Goal: Task Accomplishment & Management: Manage account settings

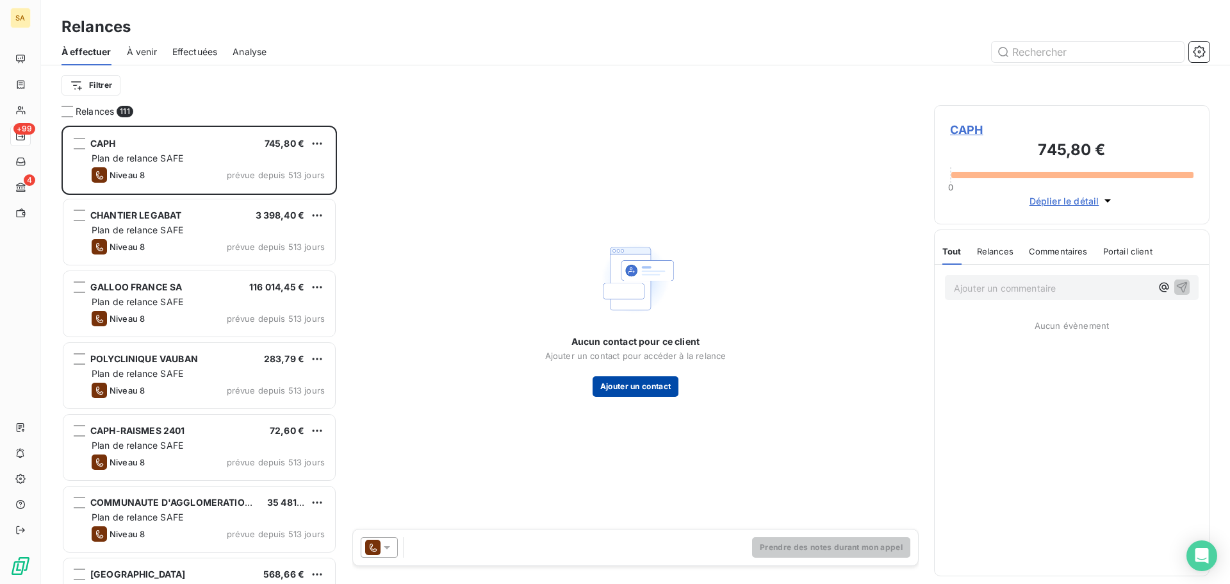
scroll to position [449, 266]
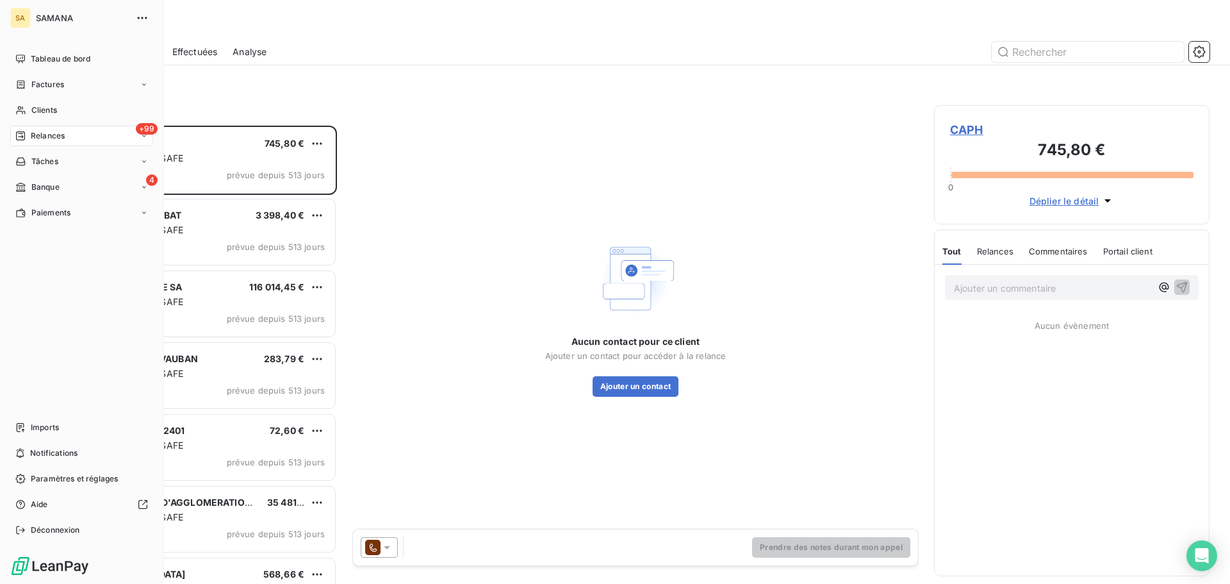
click at [33, 62] on span "Tableau de bord" at bounding box center [61, 59] width 60 height 12
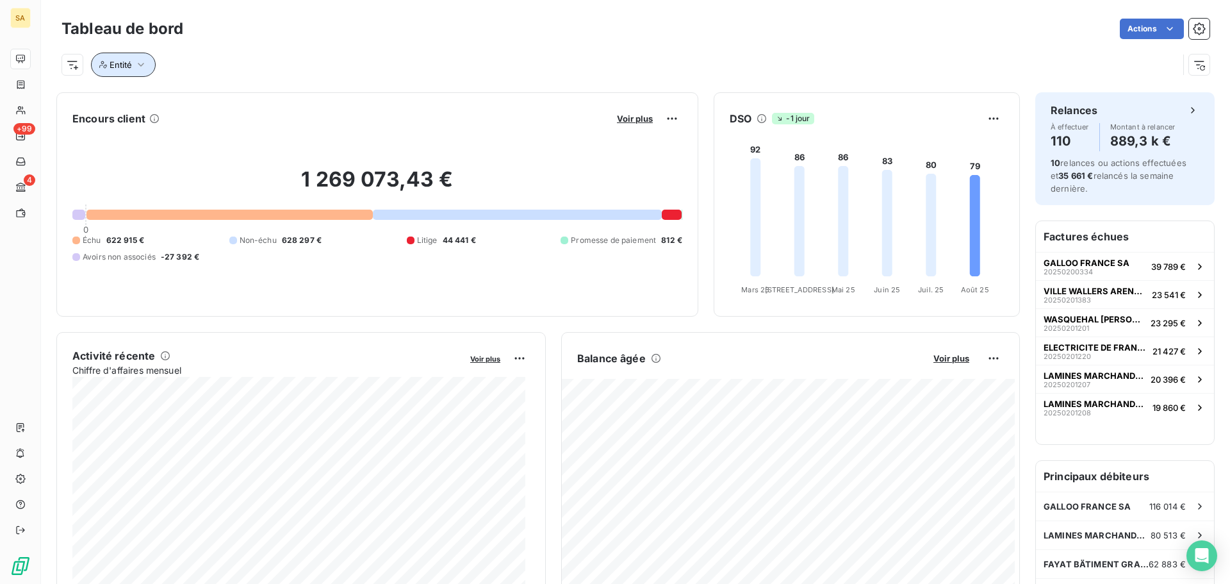
click at [127, 66] on span "Entité" at bounding box center [121, 65] width 22 height 10
click at [127, 65] on span "Entité" at bounding box center [121, 65] width 22 height 10
click at [129, 67] on span "Entité" at bounding box center [121, 65] width 22 height 10
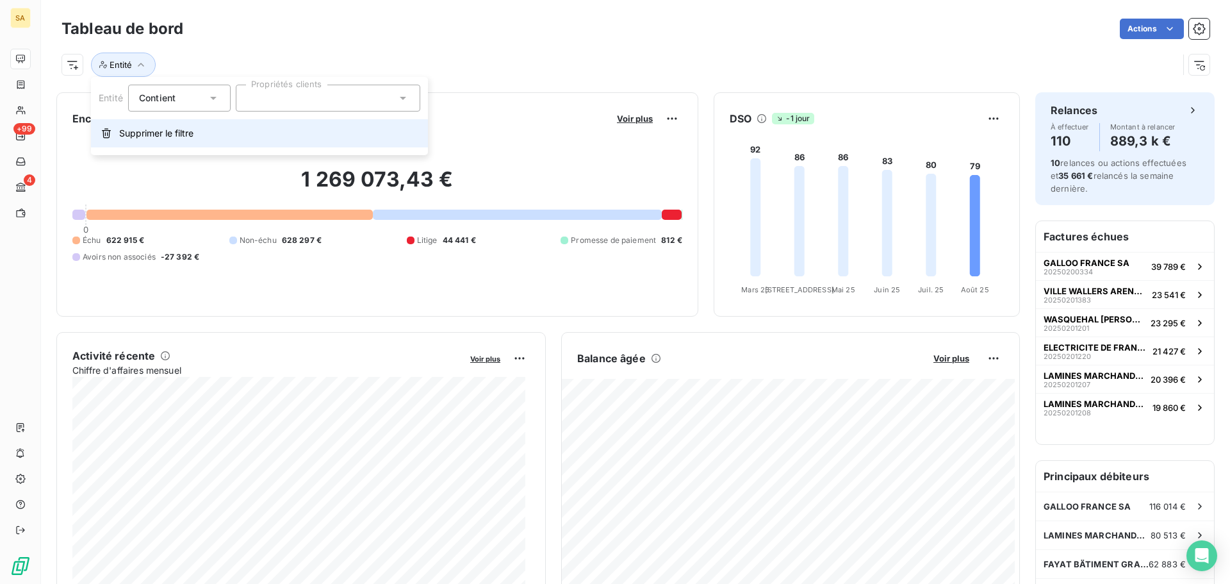
click at [170, 138] on span "Supprimer le filtre" at bounding box center [156, 133] width 74 height 13
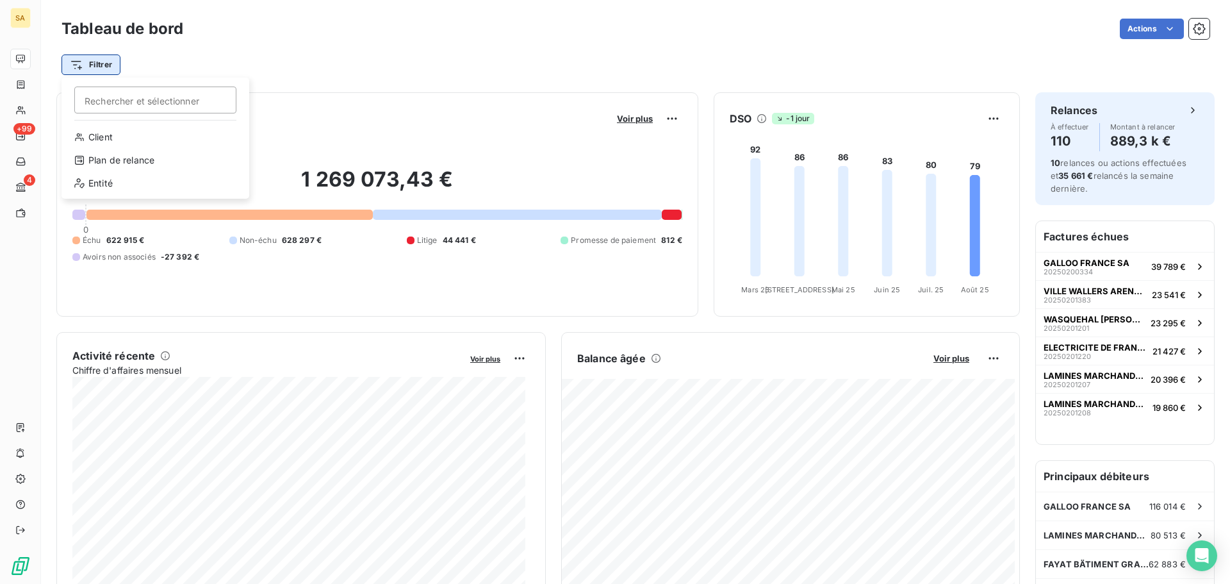
click at [108, 71] on html "SA +99 4 Tableau de bord Actions Filtrer Rechercher et sélectionner Client Plan…" at bounding box center [615, 292] width 1230 height 584
click at [122, 183] on div "Entité" at bounding box center [156, 183] width 178 height 21
click at [319, 103] on div at bounding box center [328, 98] width 185 height 27
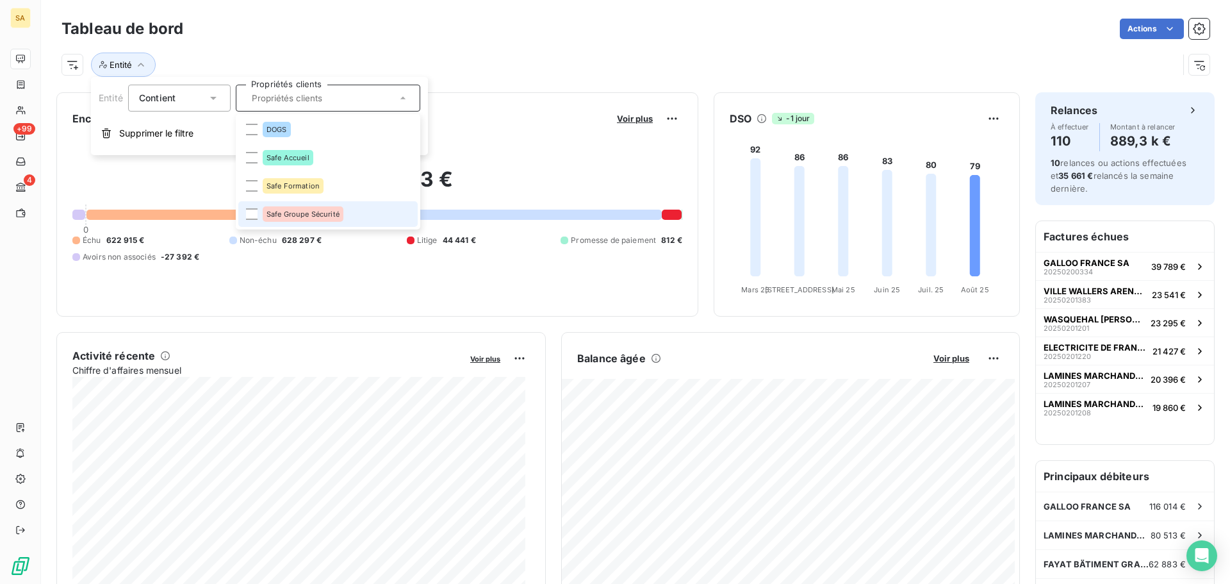
drag, startPoint x: 308, startPoint y: 207, endPoint x: 308, endPoint y: 214, distance: 7.0
click at [308, 214] on div "Safe Groupe Sécurité" at bounding box center [303, 213] width 81 height 15
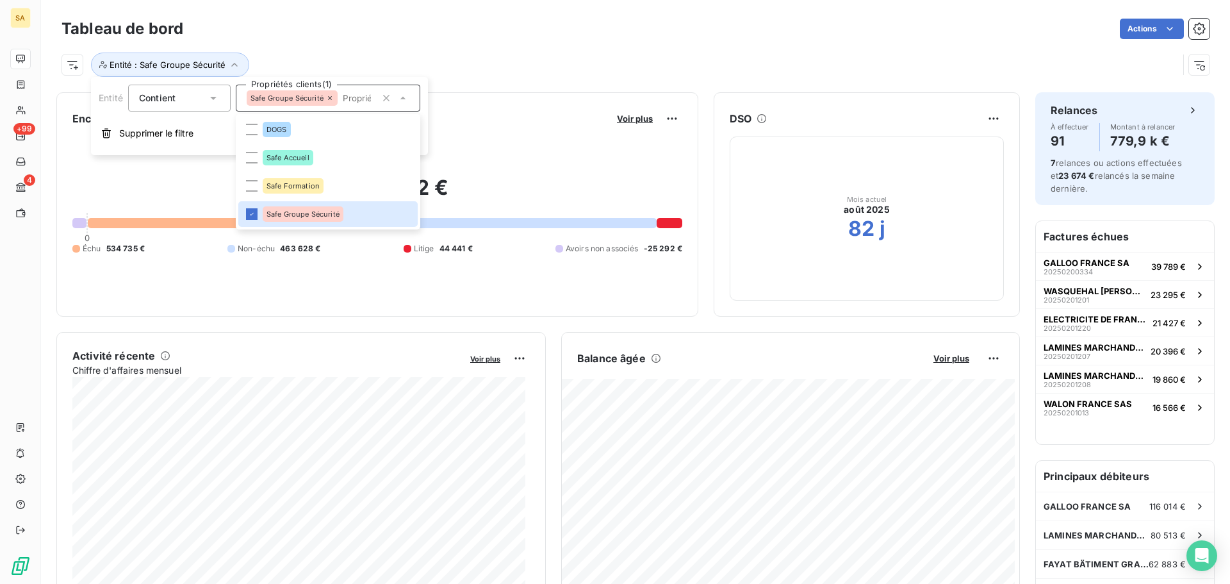
click at [468, 53] on div "Entité : Safe Groupe Sécurité" at bounding box center [620, 65] width 1117 height 24
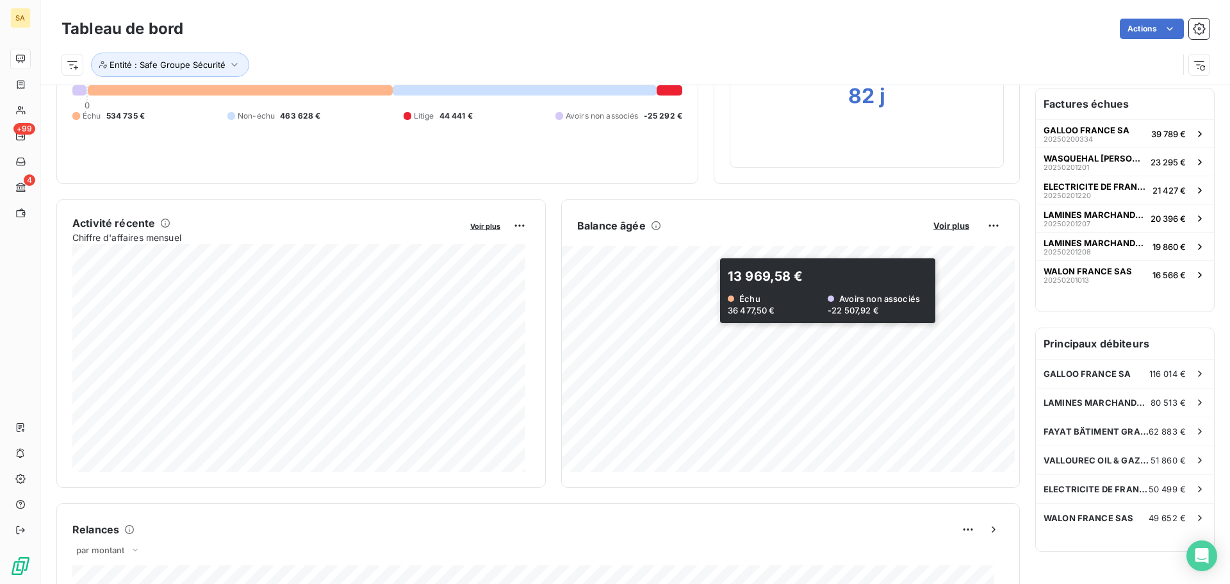
scroll to position [65, 0]
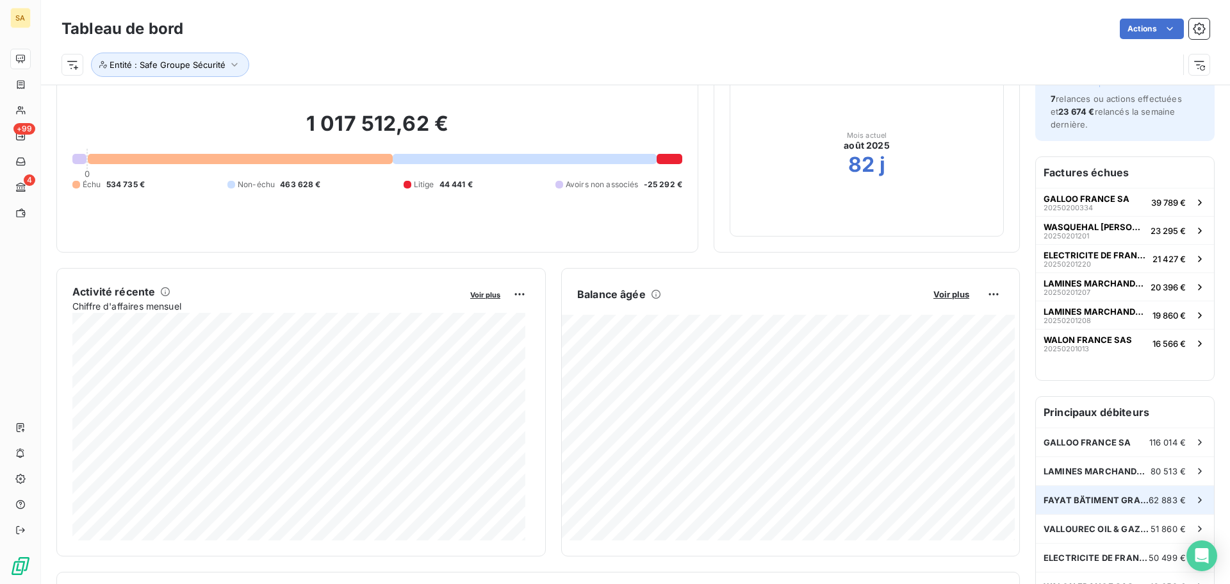
click at [1067, 501] on span "FAYAT BÄTIMENT GRAND PROJETS" at bounding box center [1096, 500] width 105 height 10
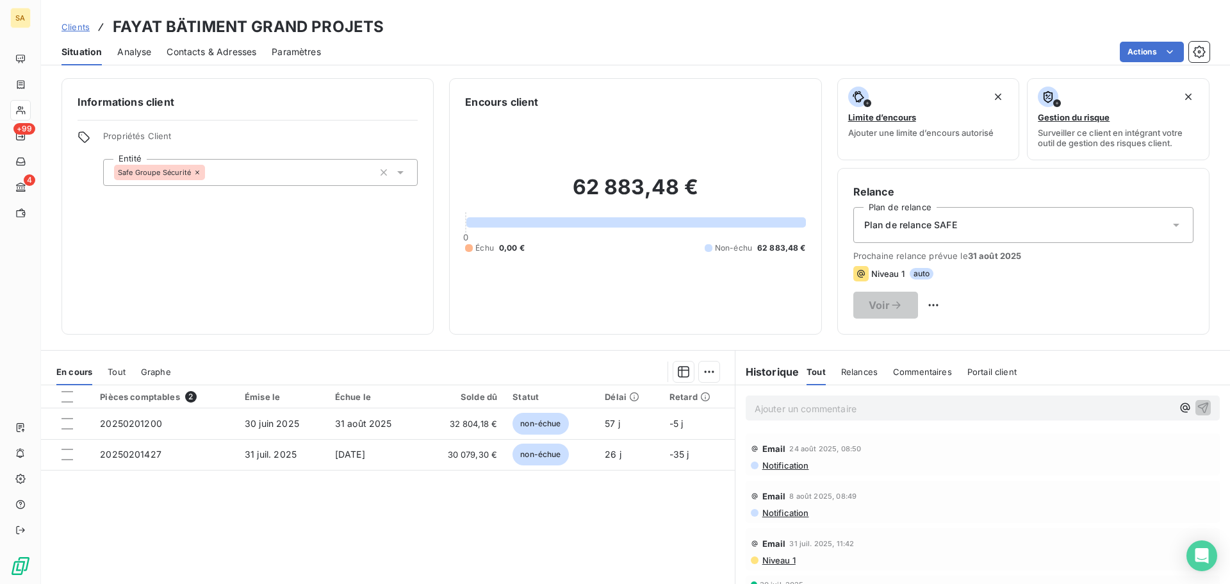
click at [77, 24] on span "Clients" at bounding box center [76, 27] width 28 height 10
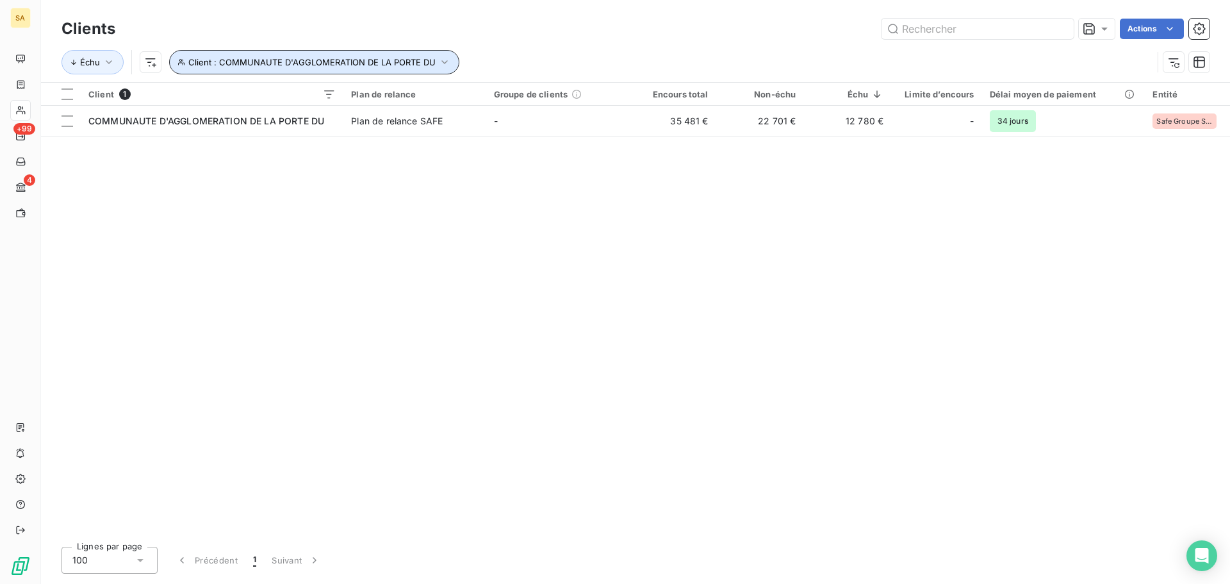
click at [337, 57] on span "Client : COMMUNAUTE D'AGGLOMERATION DE LA PORTE DU" at bounding box center [311, 62] width 247 height 10
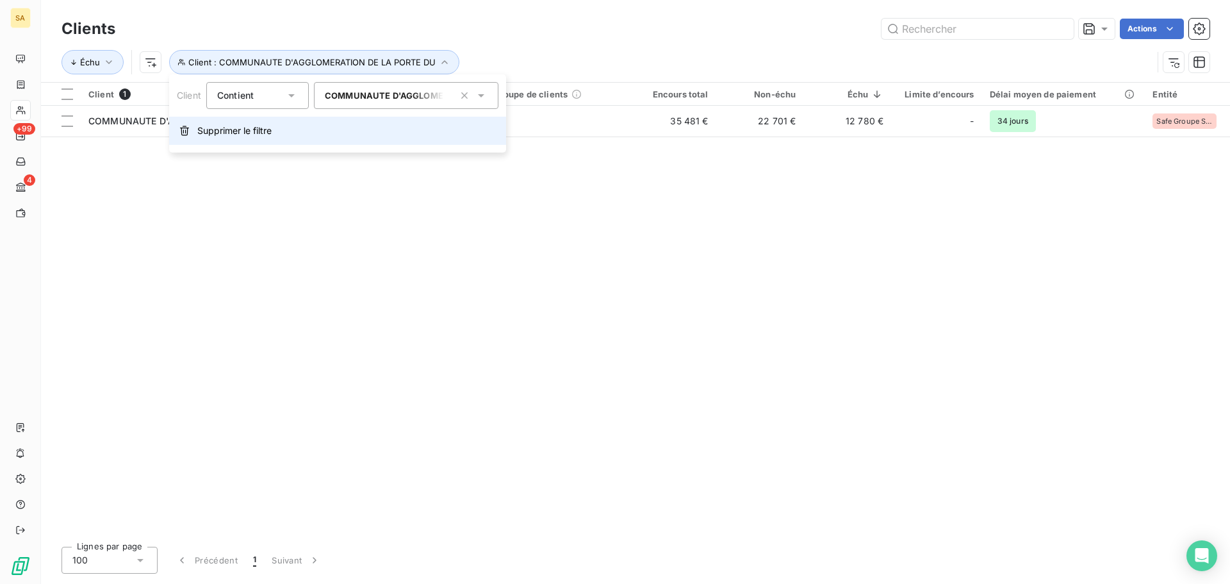
click at [220, 133] on span "Supprimer le filtre" at bounding box center [234, 130] width 74 height 13
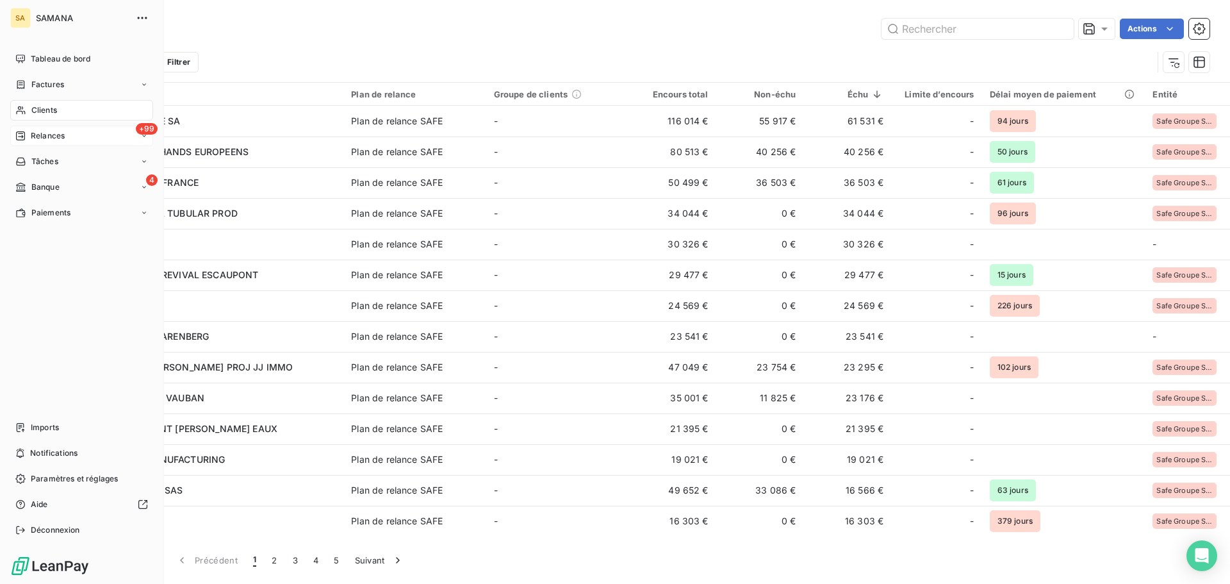
click at [31, 130] on span "Relances" at bounding box center [48, 136] width 34 height 12
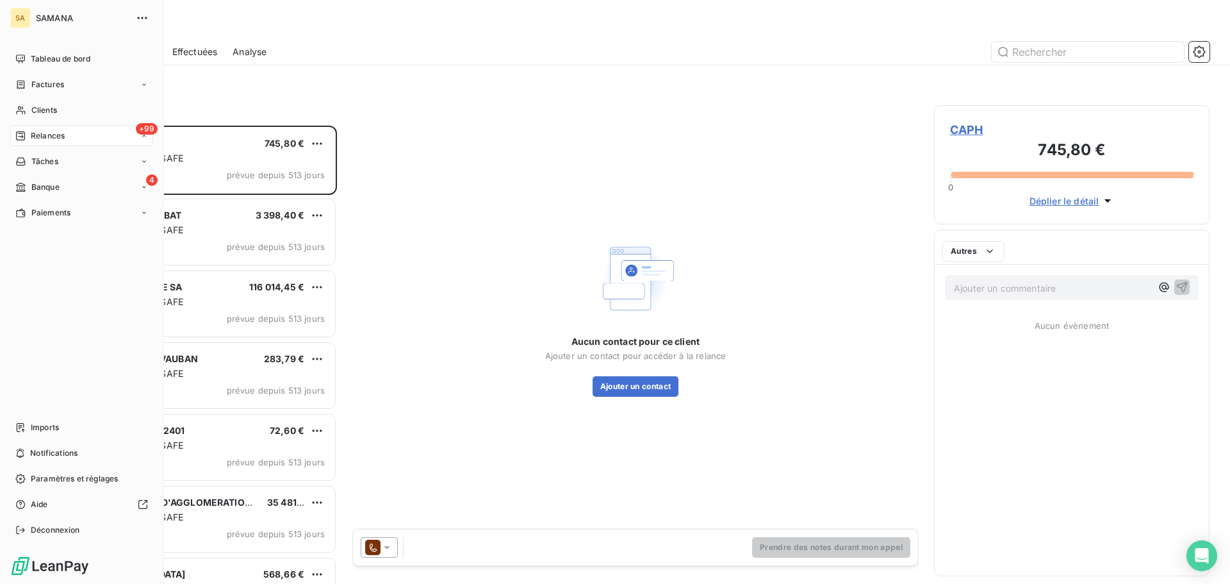
scroll to position [449, 266]
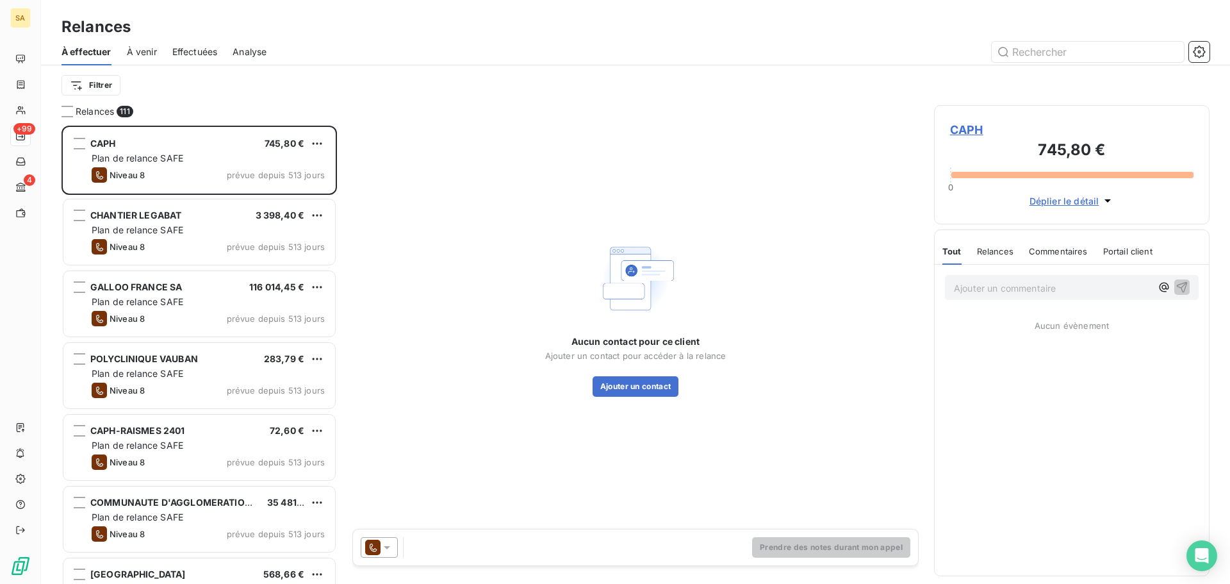
click at [404, 38] on div "À effectuer À venir Effectuées Analyse" at bounding box center [635, 51] width 1189 height 27
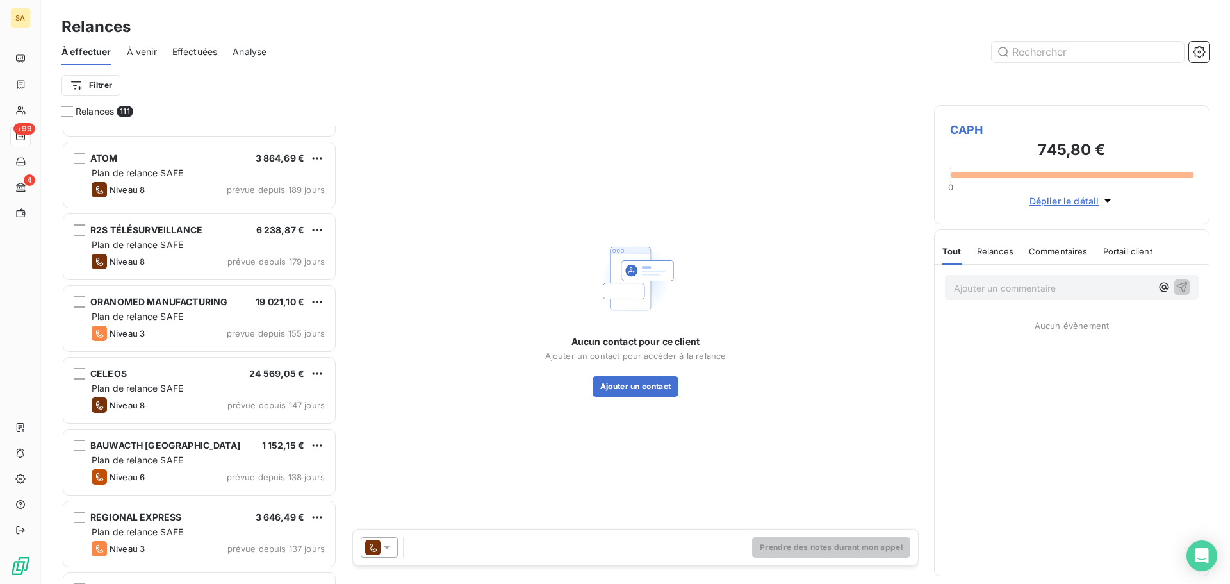
scroll to position [2308, 0]
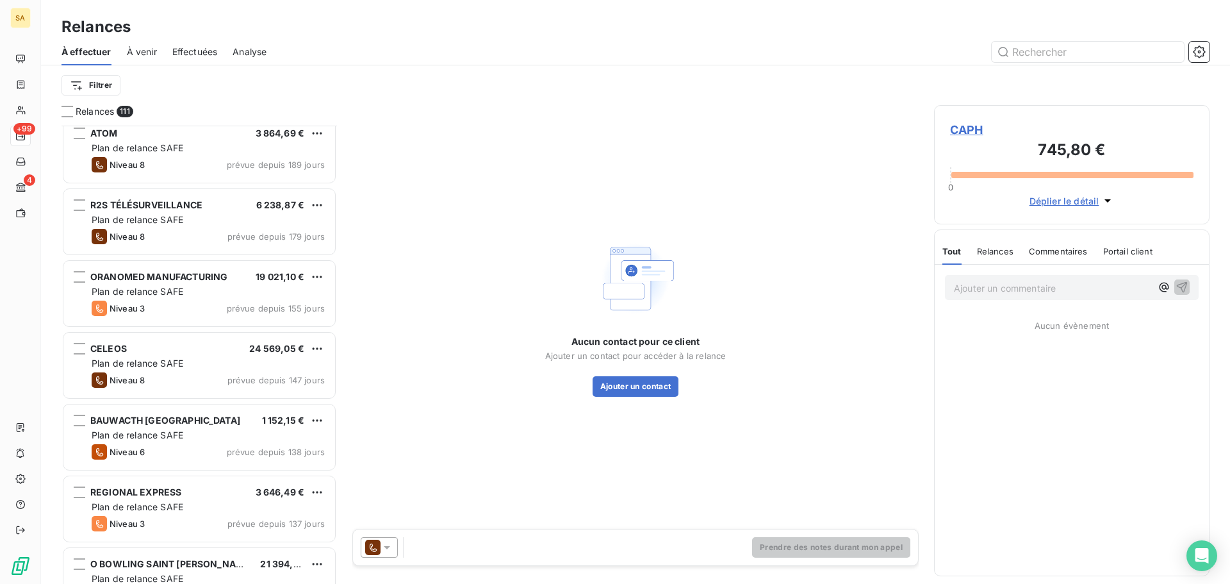
click at [228, 371] on div "CELEOS 24 569,05 € Plan de relance SAFE Niveau 8 prévue depuis 147 jours" at bounding box center [199, 365] width 272 height 65
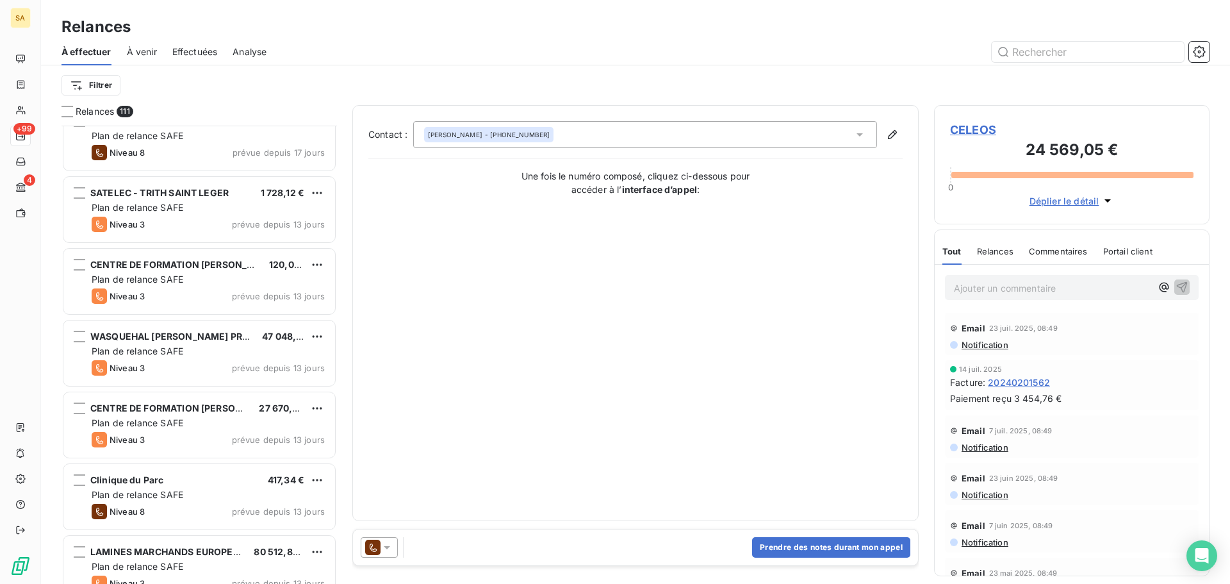
scroll to position [5384, 0]
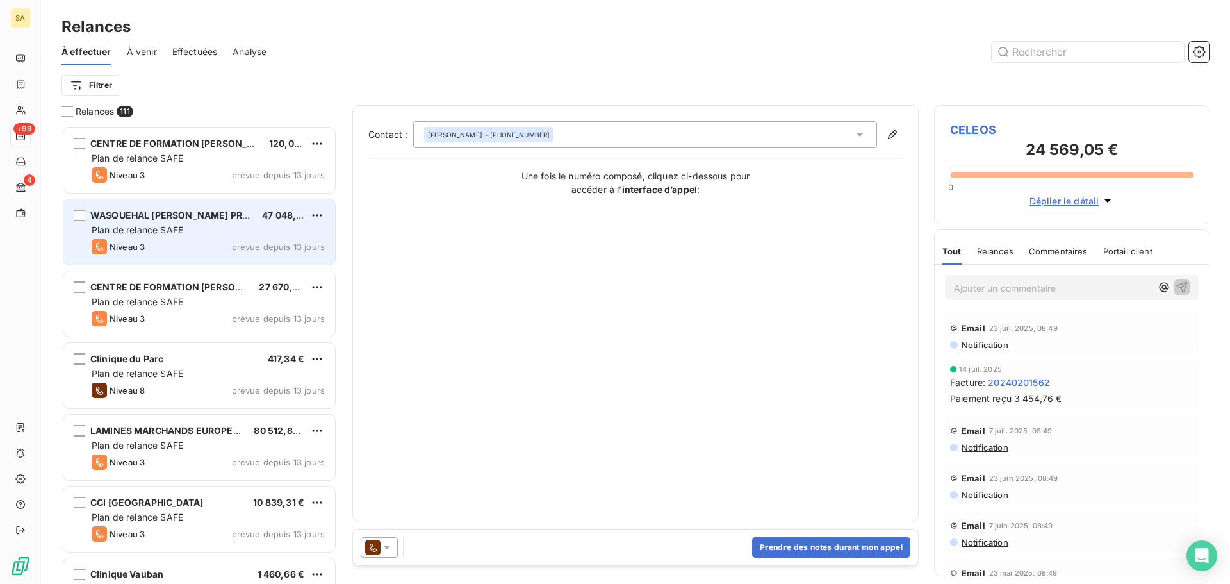
click at [170, 236] on div "Plan de relance SAFE" at bounding box center [208, 230] width 233 height 13
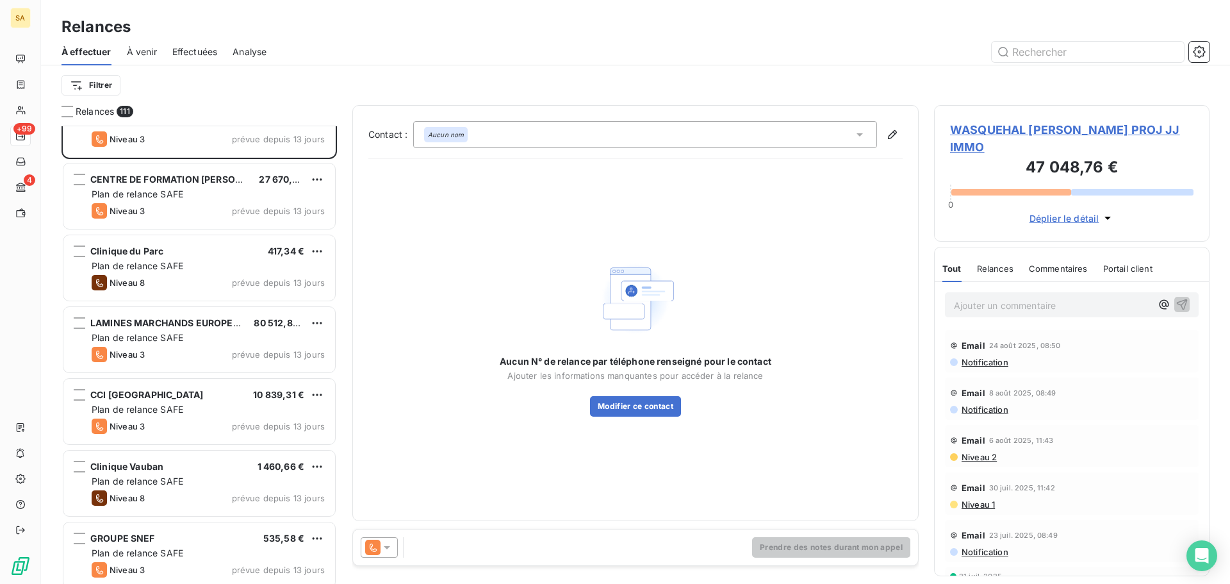
scroll to position [5512, 0]
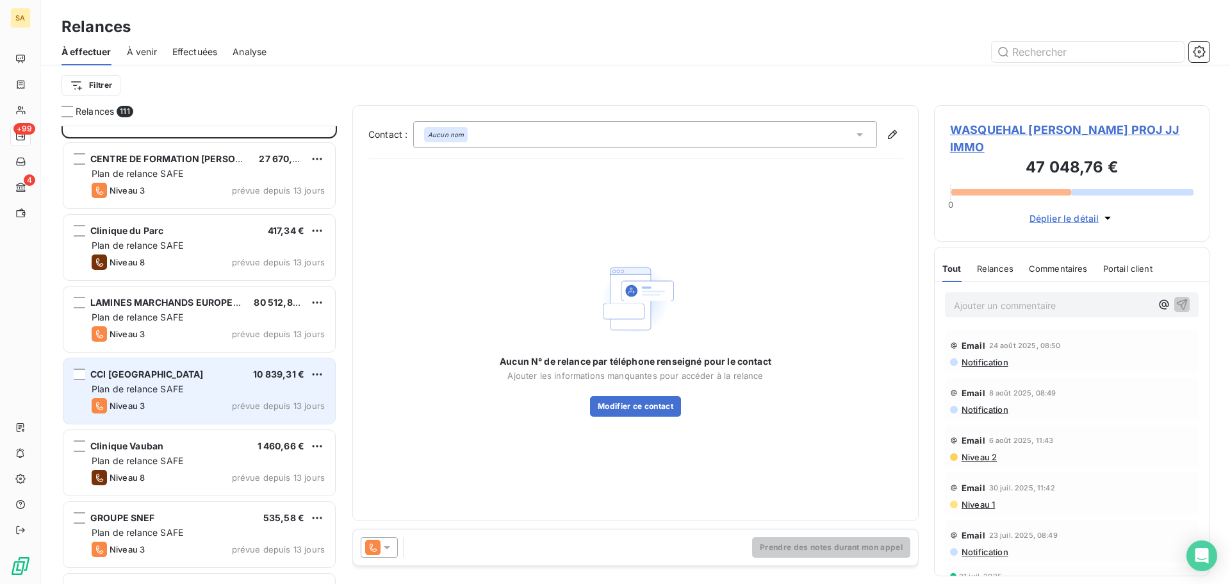
click at [202, 386] on div "Plan de relance SAFE" at bounding box center [208, 389] width 233 height 13
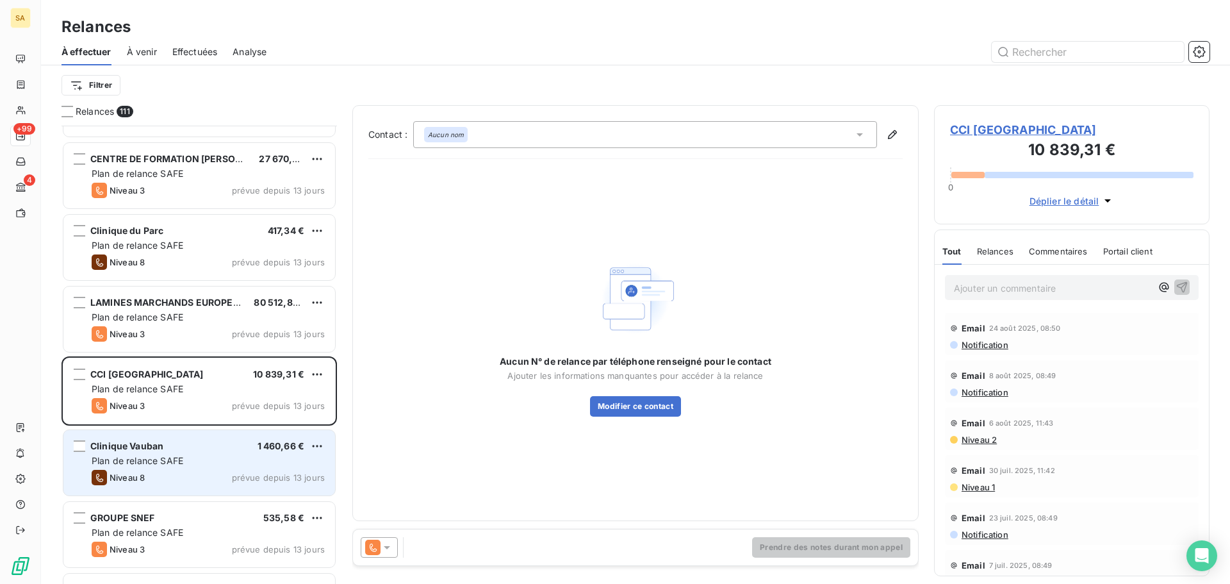
click at [188, 452] on div "Clinique Vauban 1 460,66 € Plan de relance SAFE Niveau 8 prévue depuis 13 jours" at bounding box center [199, 462] width 272 height 65
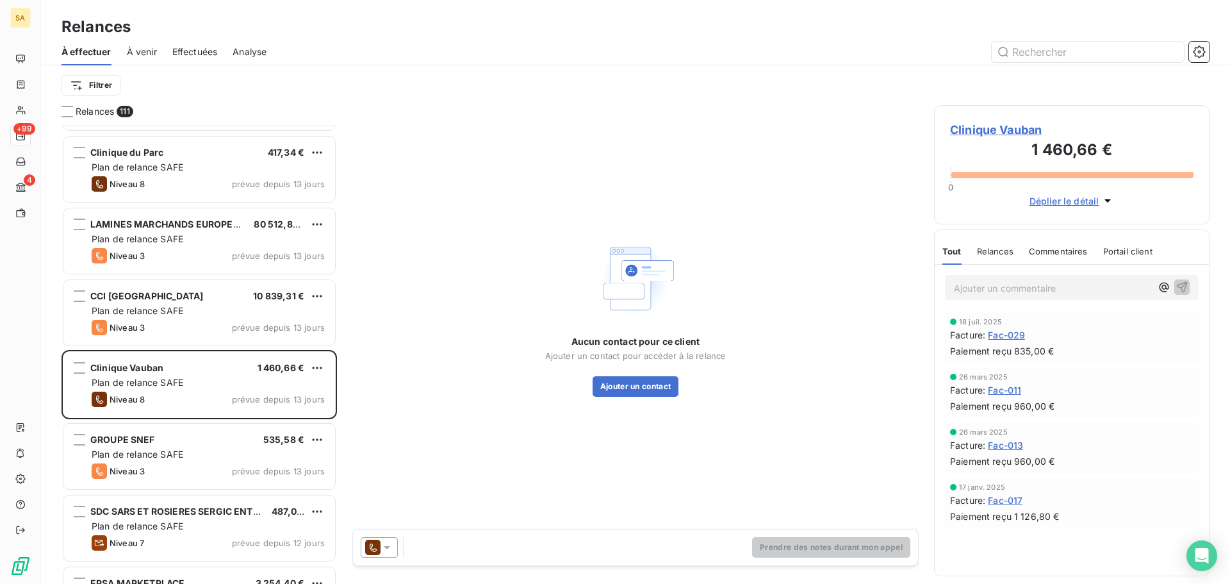
scroll to position [5640, 0]
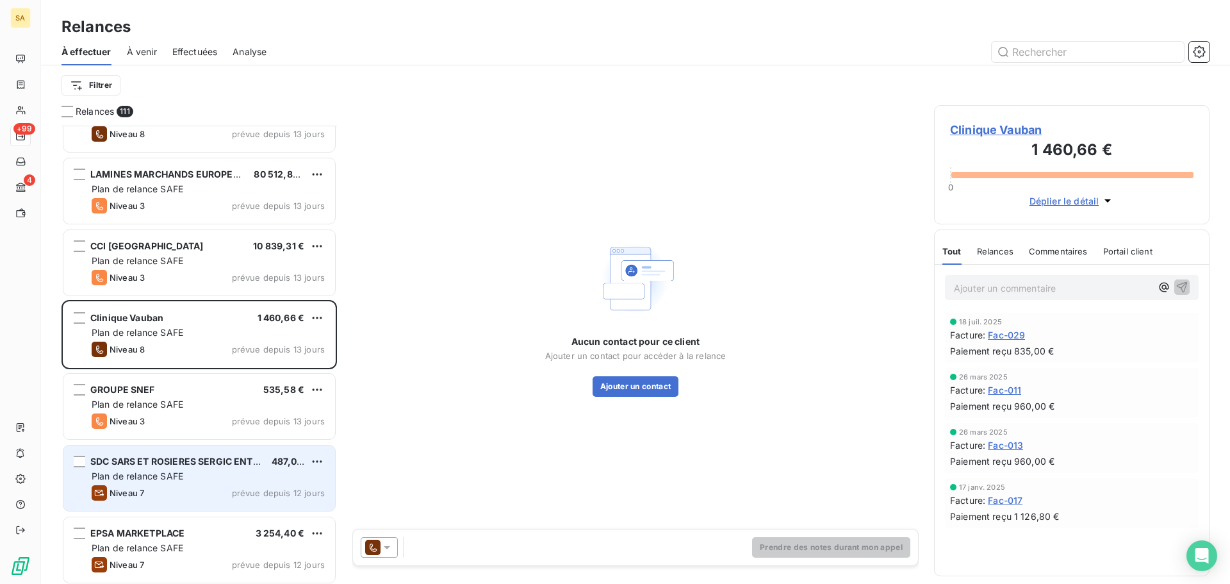
click at [184, 465] on span "SDC SARS ET ROSIERES SERGIC ENTREPRISES" at bounding box center [193, 461] width 206 height 11
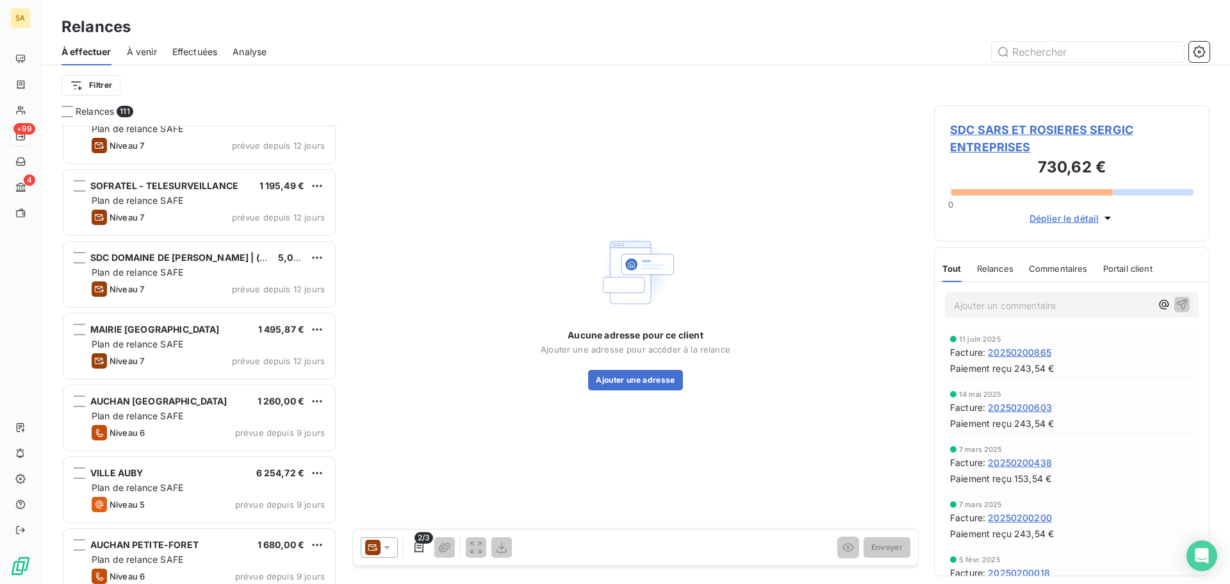
scroll to position [6089, 0]
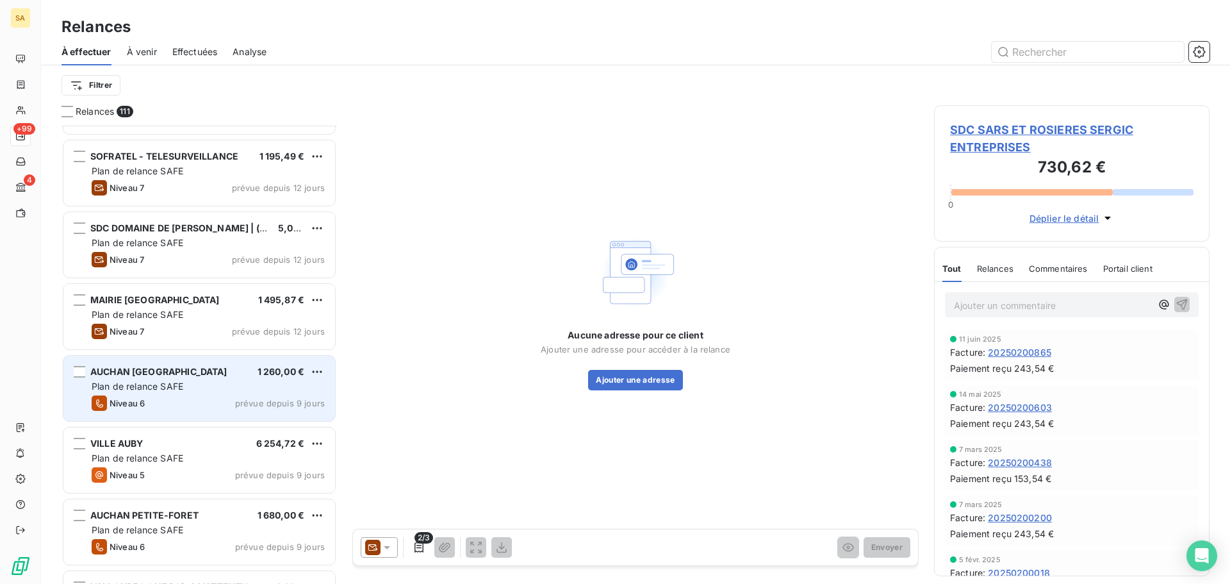
click at [169, 403] on div "Niveau 6 prévue depuis 9 jours" at bounding box center [208, 402] width 233 height 15
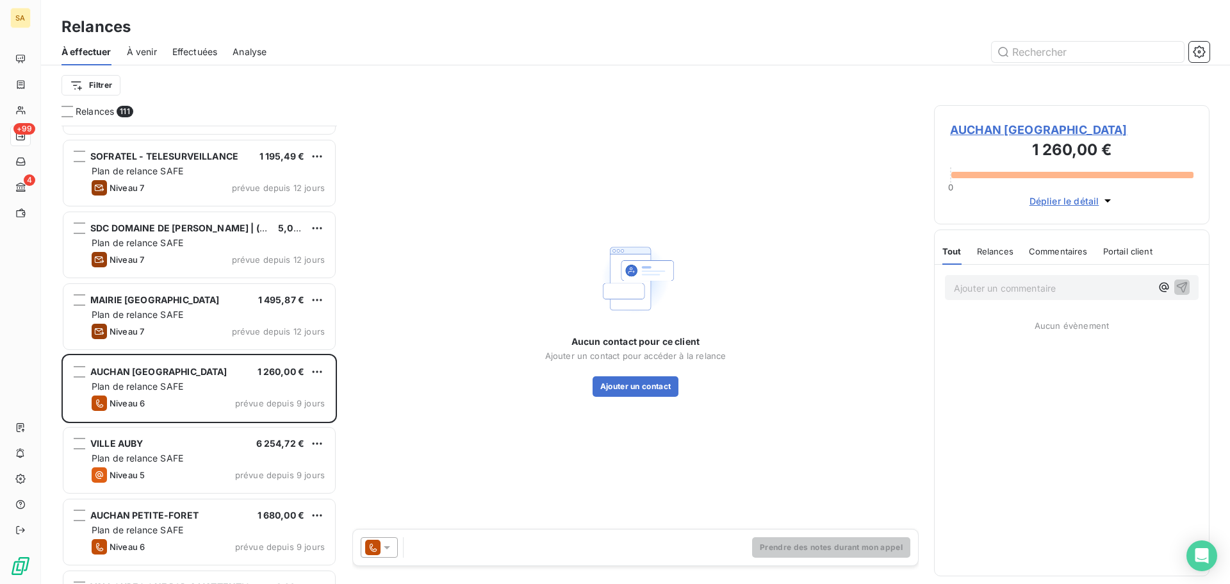
click at [1057, 206] on span "Déplier le détail" at bounding box center [1065, 200] width 70 height 13
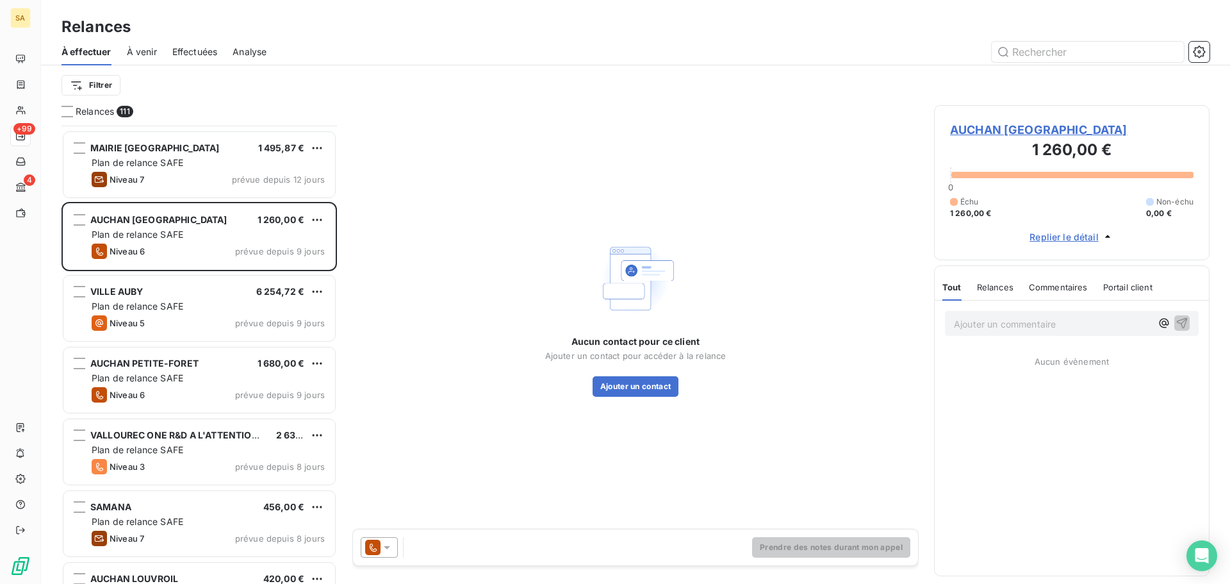
scroll to position [6281, 0]
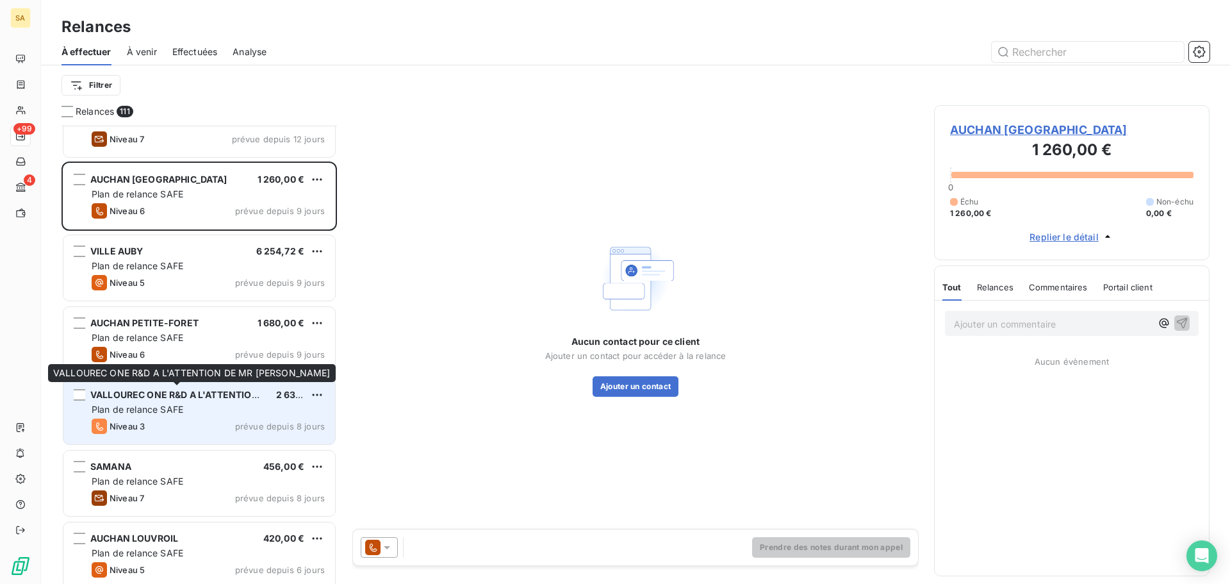
click at [169, 388] on div "VALLOUREC ONE R&D A L'ATTENTION DE MR [PERSON_NAME]" at bounding box center [178, 394] width 176 height 13
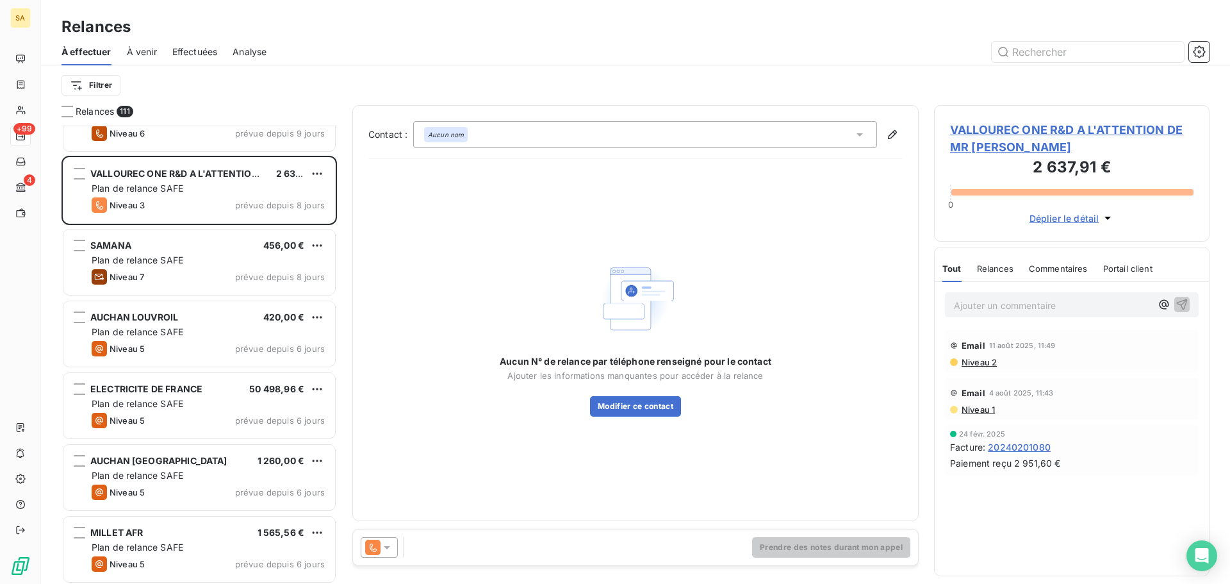
scroll to position [6538, 0]
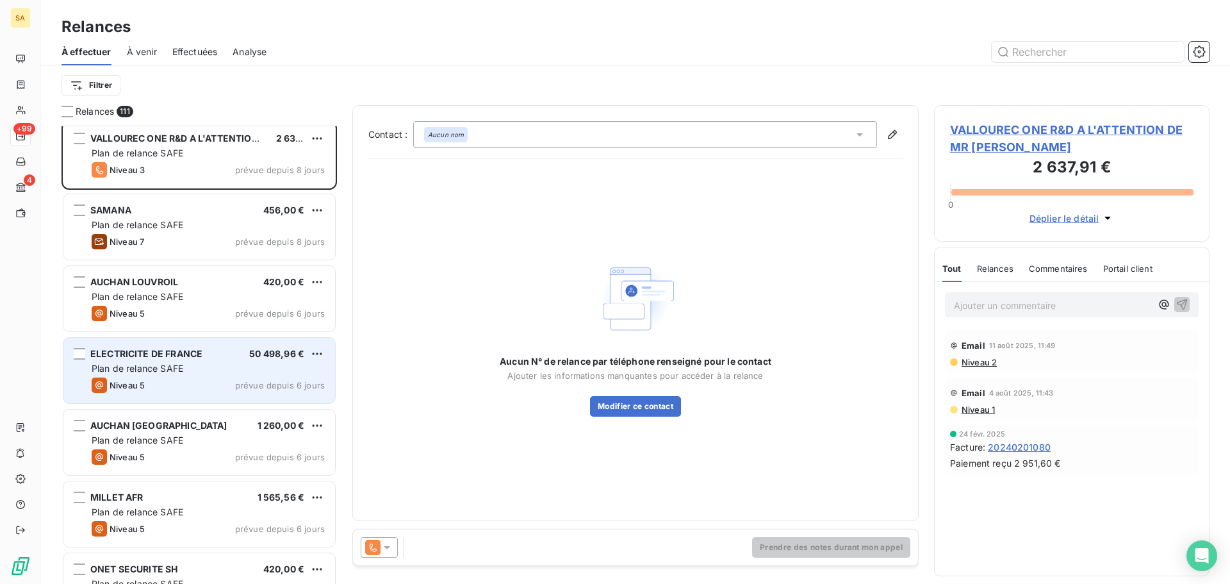
click at [162, 379] on div "Niveau 5 prévue depuis 6 jours" at bounding box center [208, 384] width 233 height 15
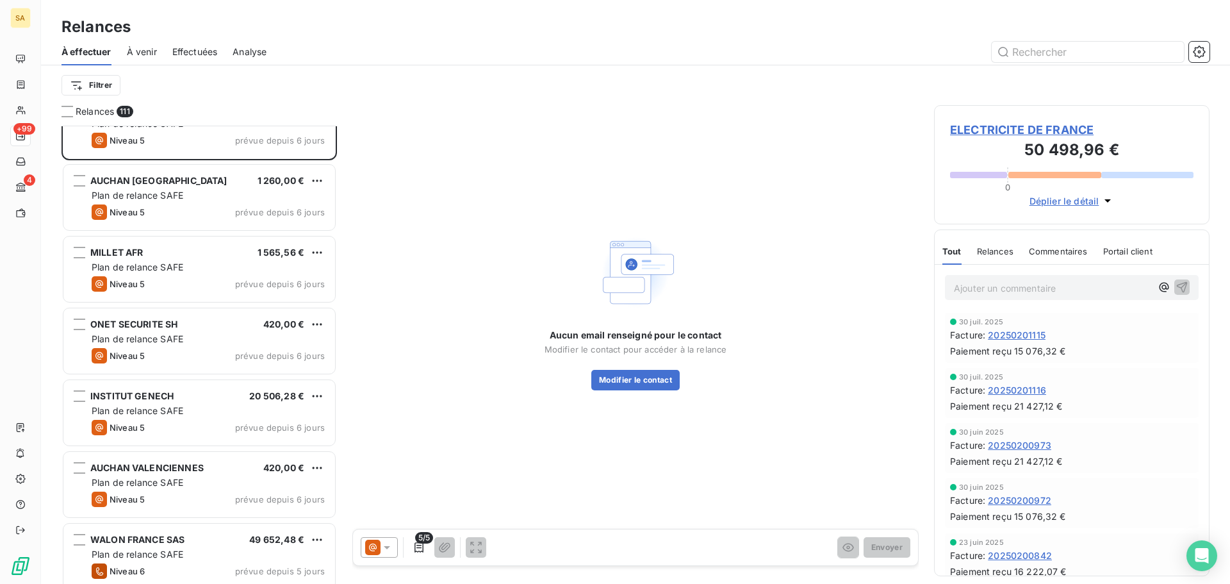
scroll to position [6794, 0]
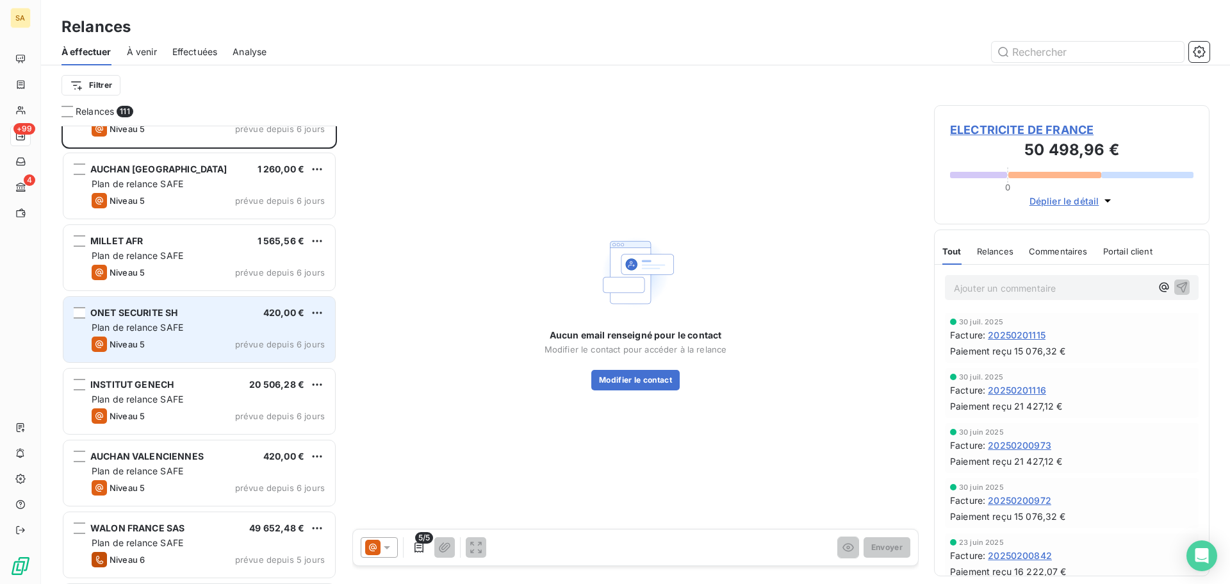
click at [160, 335] on div "ONET SECURITE SH 420,00 € Plan de relance SAFE Niveau 5 prévue depuis 6 jours" at bounding box center [199, 329] width 272 height 65
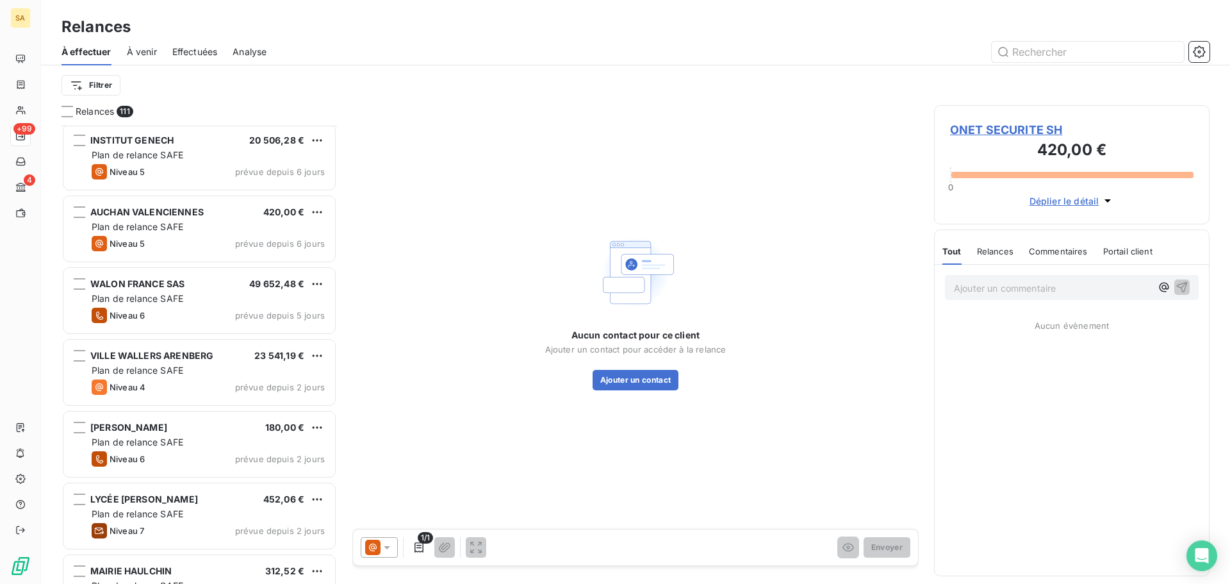
scroll to position [7050, 0]
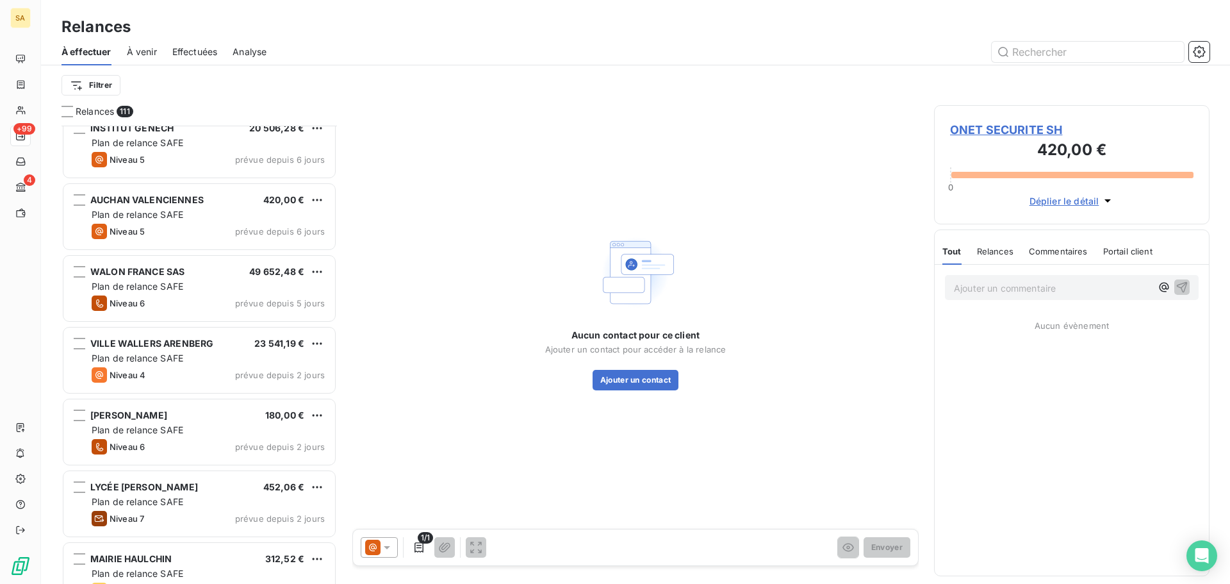
click at [160, 338] on span "VILLE WALLERS ARENBERG" at bounding box center [151, 343] width 123 height 11
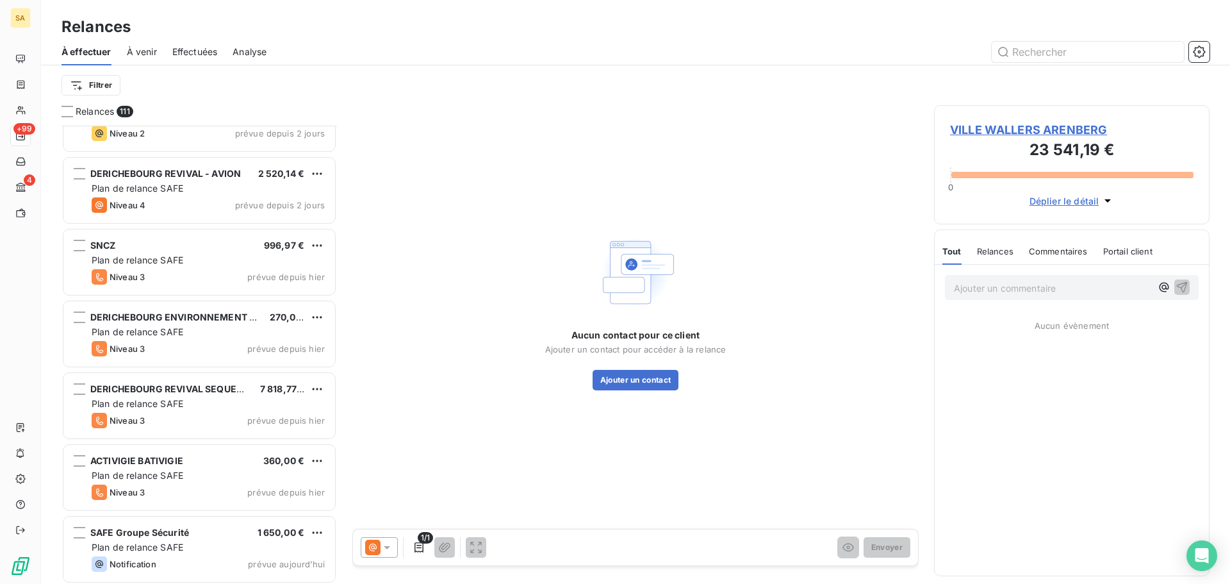
scroll to position [7510, 0]
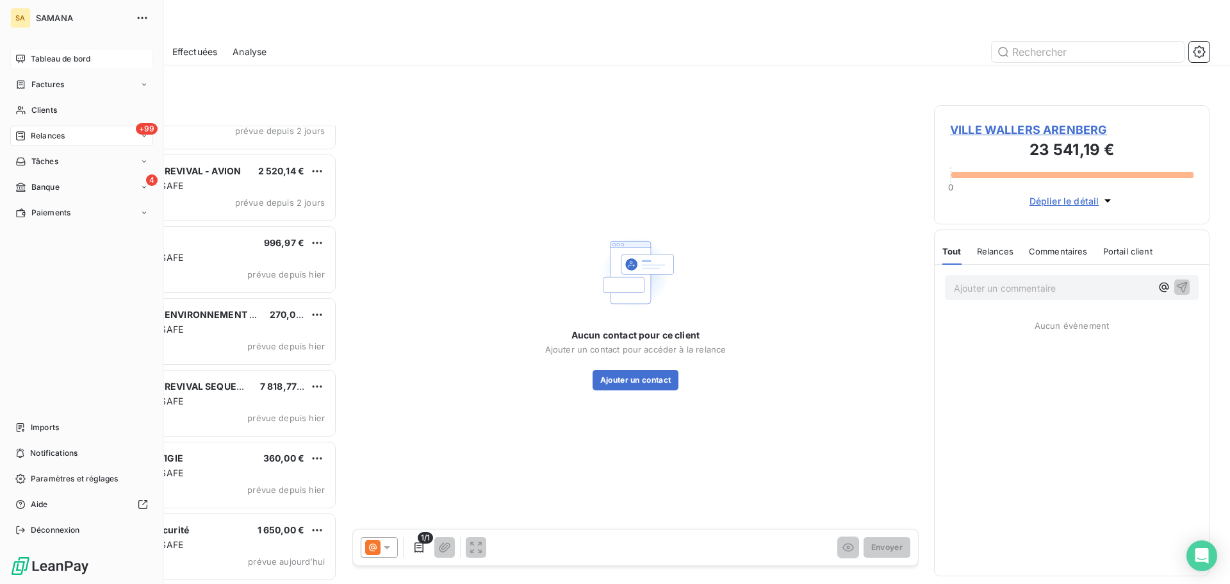
click at [33, 63] on span "Tableau de bord" at bounding box center [61, 59] width 60 height 12
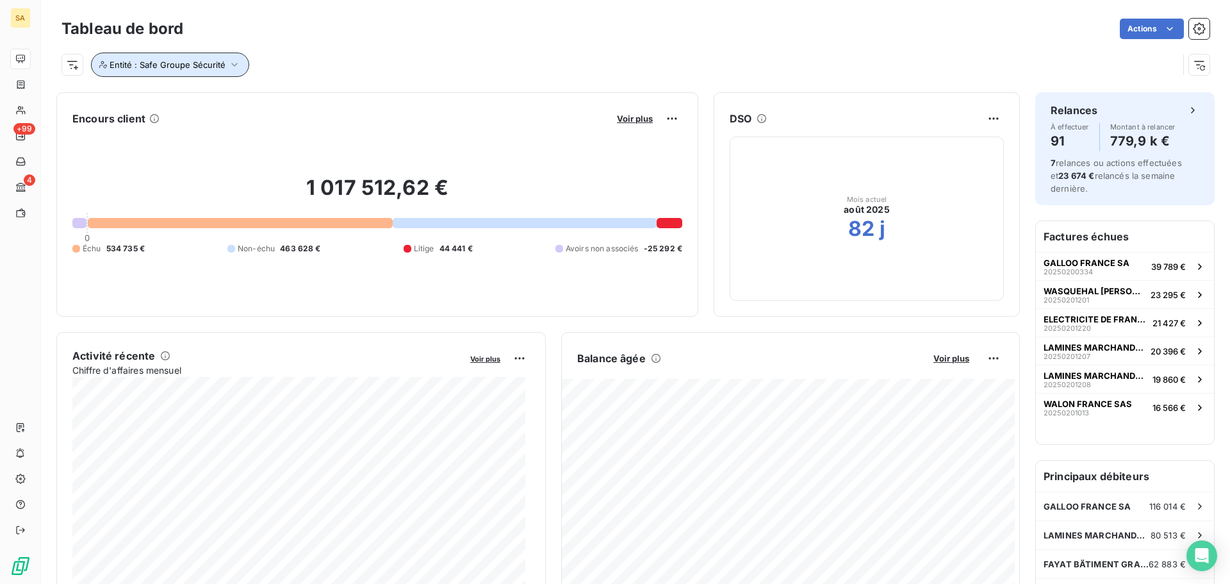
click at [228, 63] on icon "button" at bounding box center [234, 64] width 13 height 13
click at [327, 98] on icon at bounding box center [330, 98] width 8 height 8
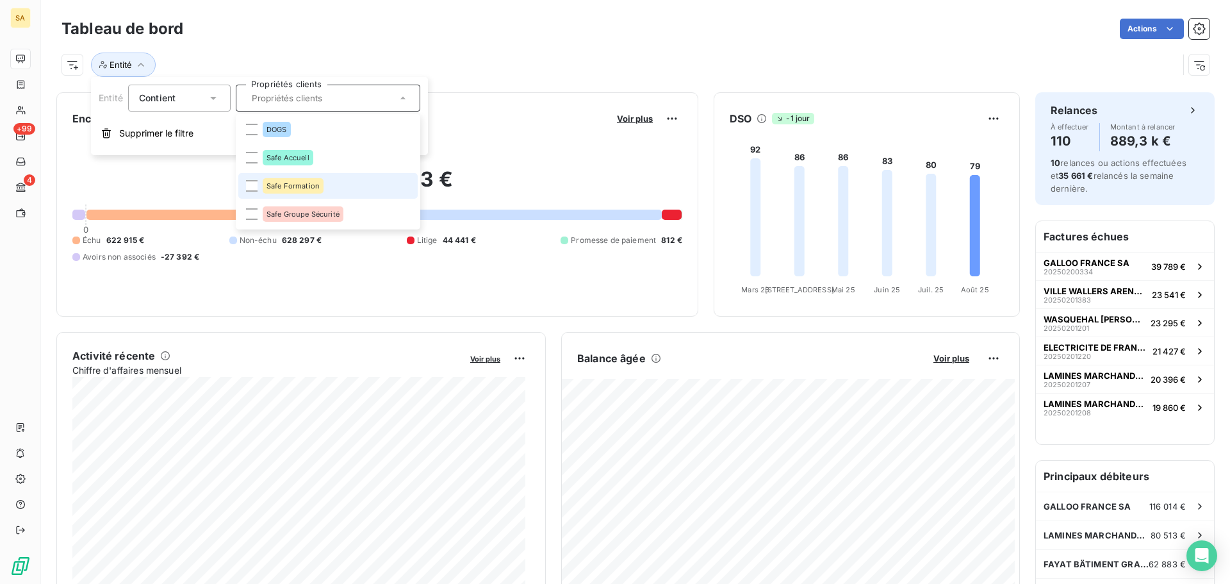
click at [304, 185] on span "Safe Formation" at bounding box center [293, 186] width 53 height 8
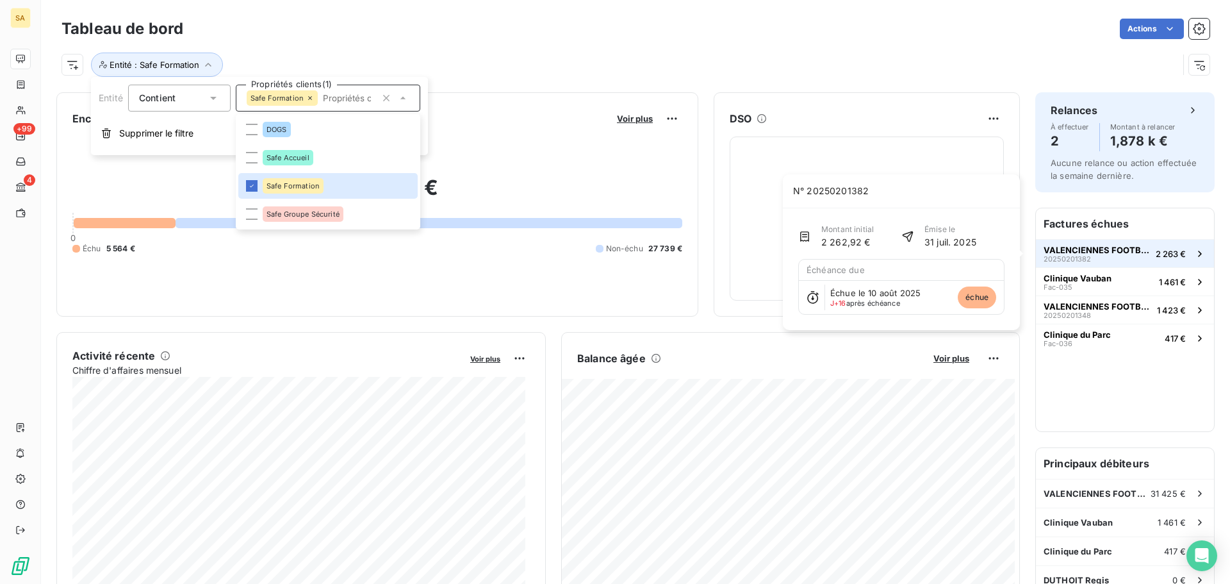
click at [1072, 257] on span "20250201382" at bounding box center [1067, 259] width 47 height 8
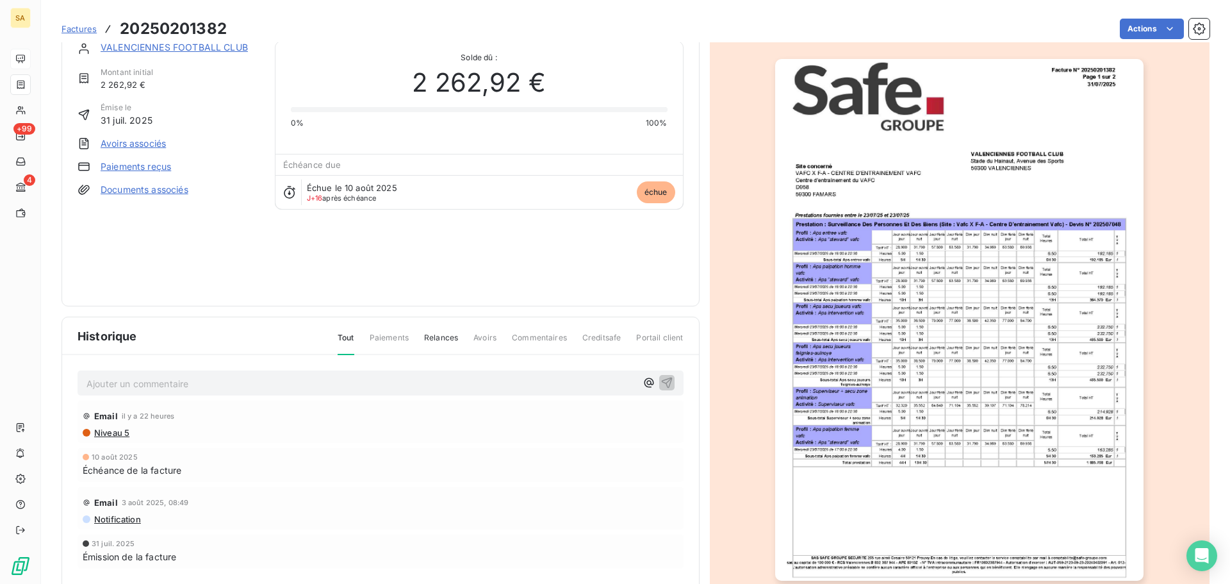
scroll to position [66, 0]
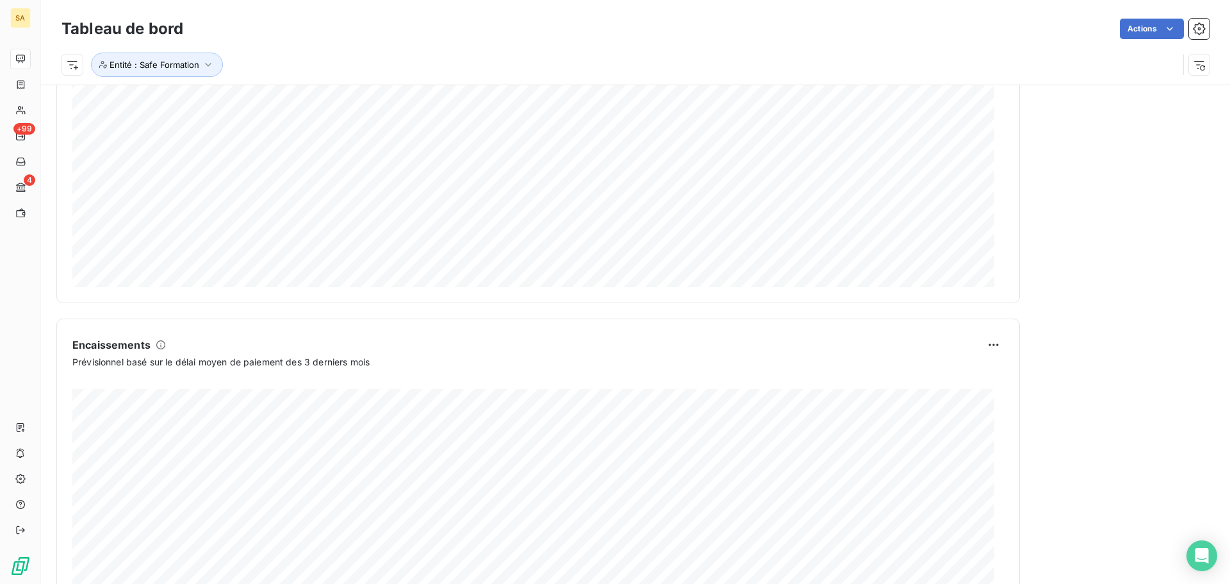
scroll to position [665, 0]
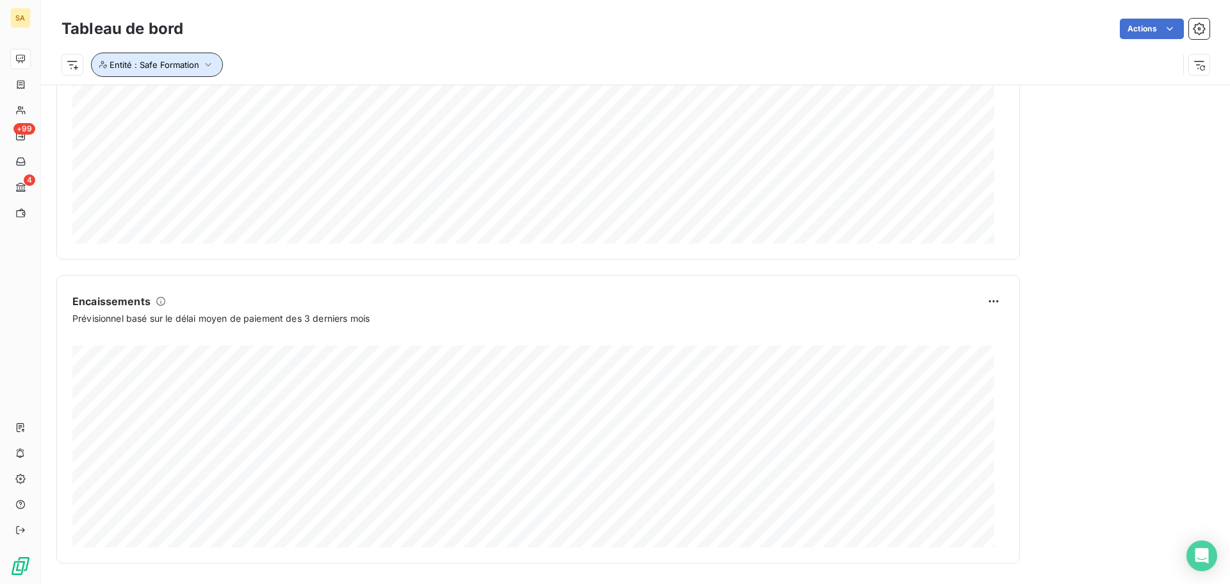
click at [141, 64] on span "Entité : Safe Formation" at bounding box center [155, 65] width 90 height 10
click at [310, 95] on icon at bounding box center [310, 98] width 8 height 8
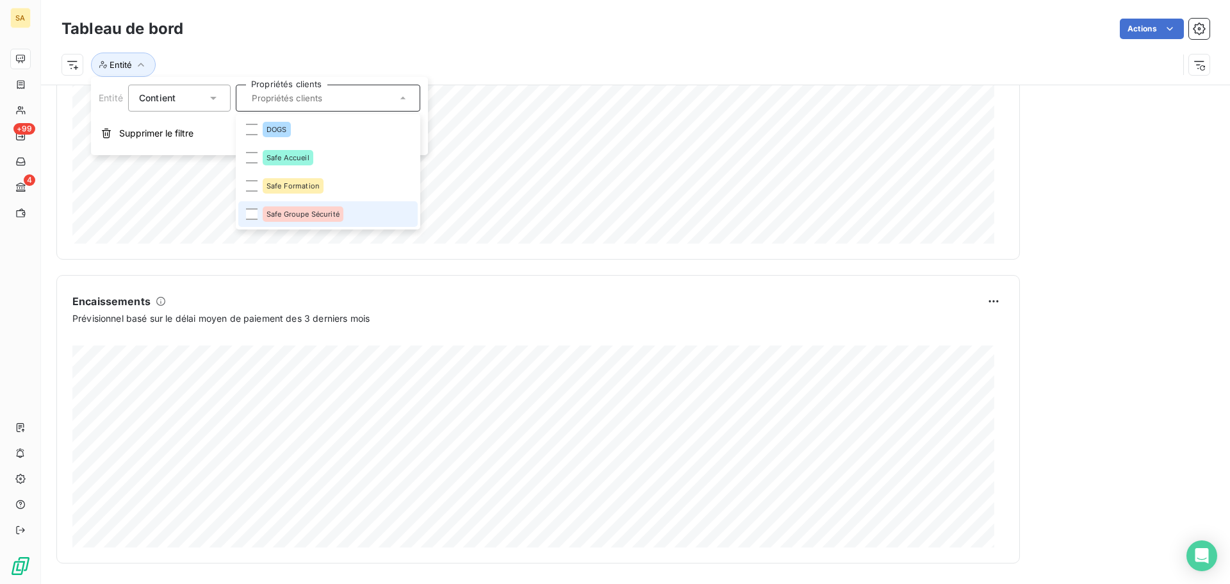
click at [302, 213] on span "Safe Groupe Sécurité" at bounding box center [303, 214] width 73 height 8
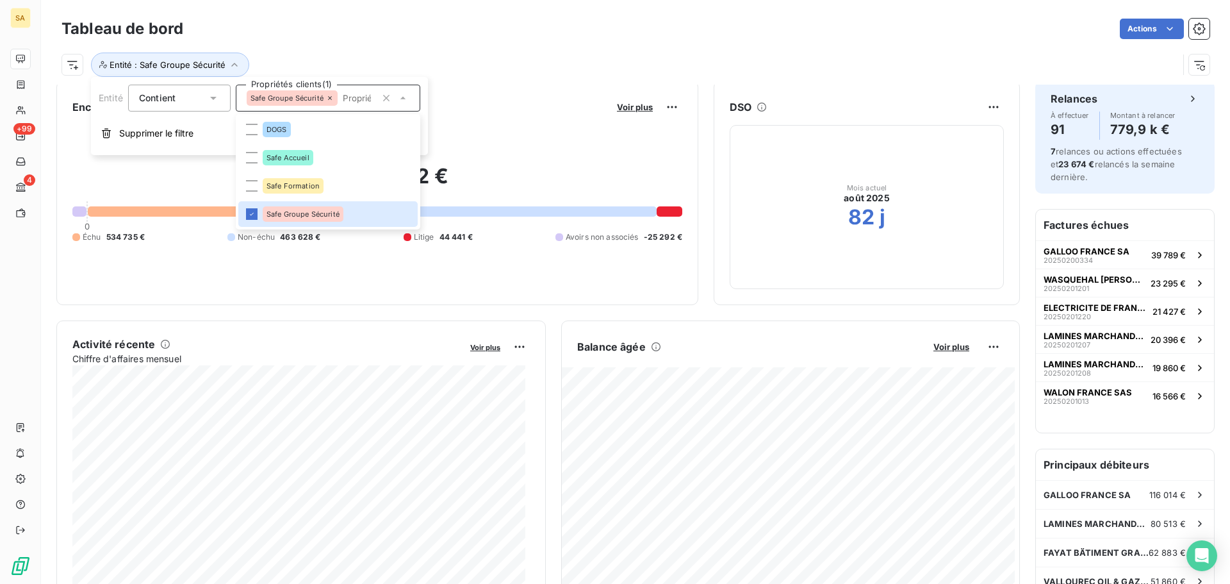
scroll to position [0, 0]
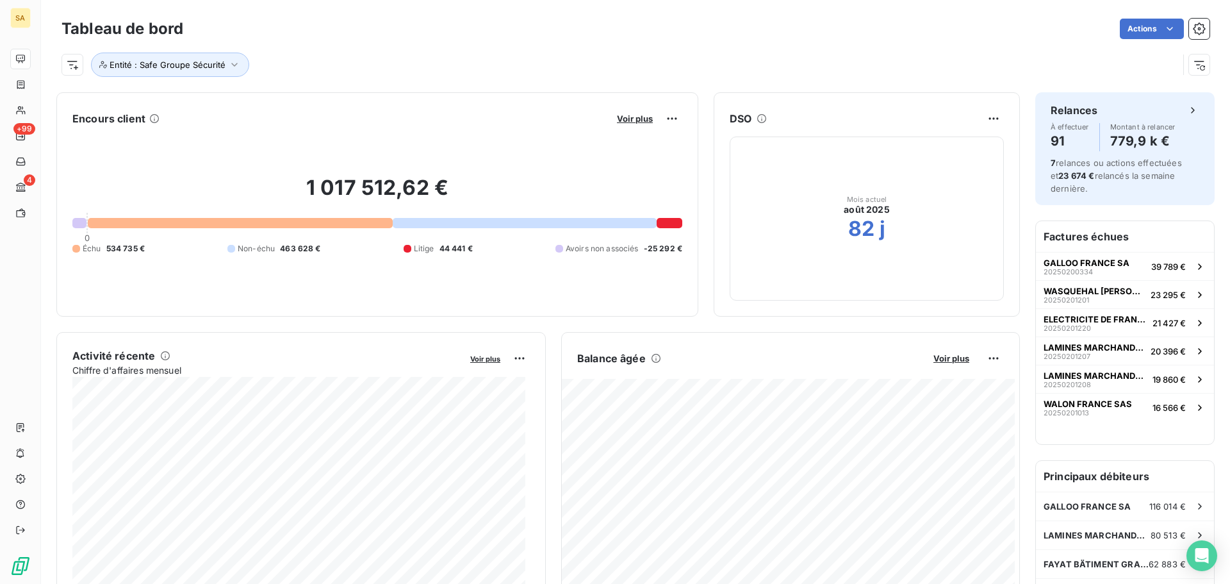
click at [725, 48] on div "Entité : Safe Groupe Sécurité" at bounding box center [636, 59] width 1148 height 35
click at [795, 60] on div "Entité : Safe Groupe Sécurité" at bounding box center [620, 65] width 1117 height 24
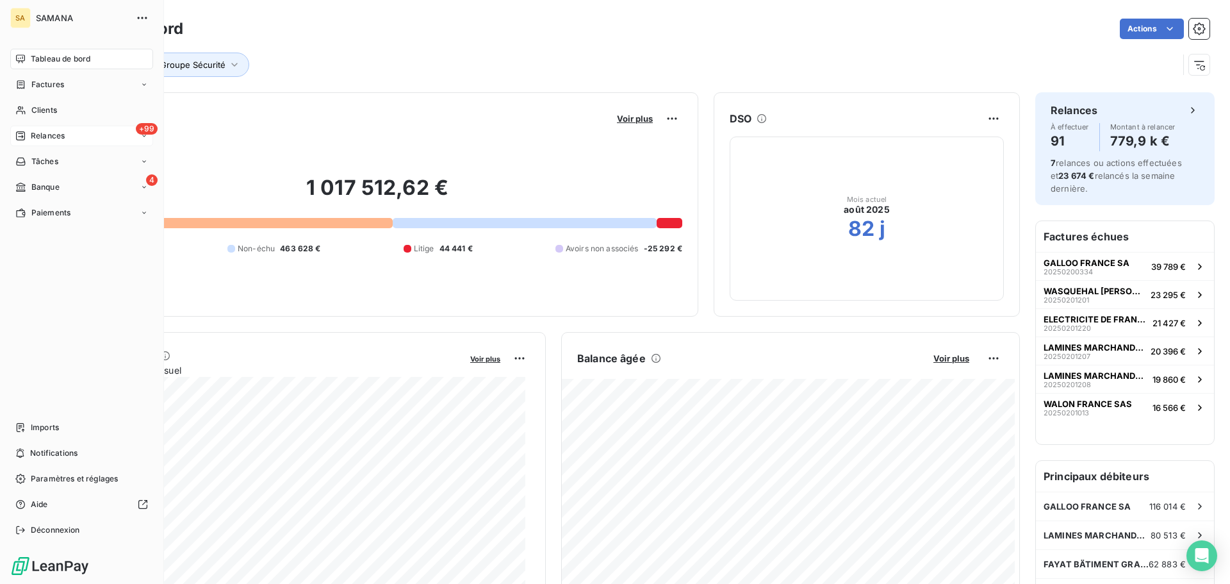
click at [54, 136] on span "Relances" at bounding box center [48, 136] width 34 height 12
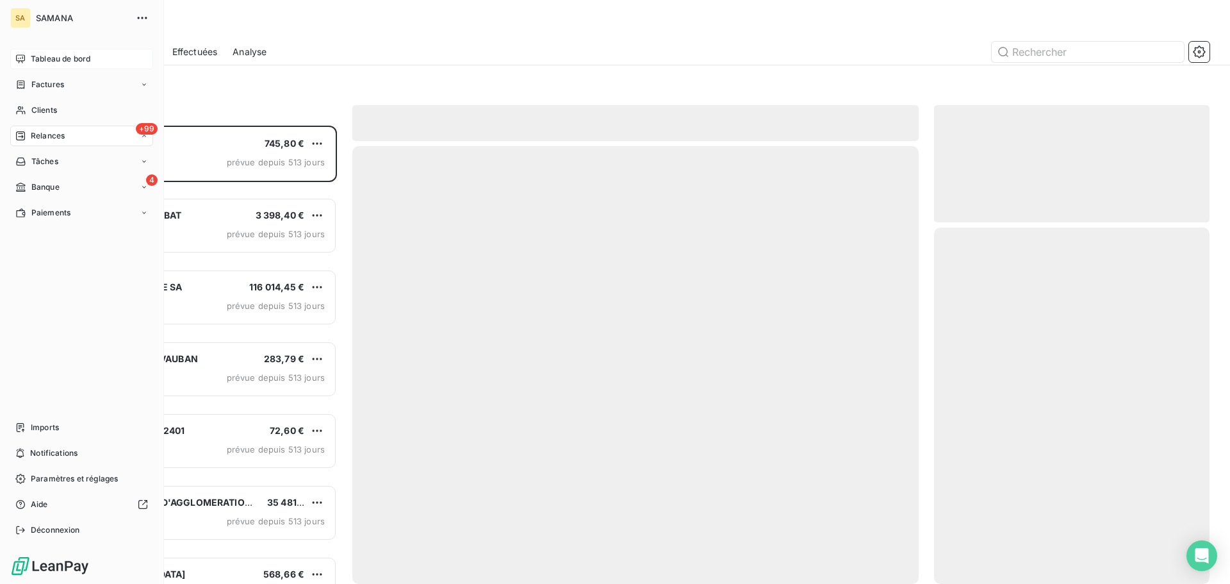
scroll to position [449, 266]
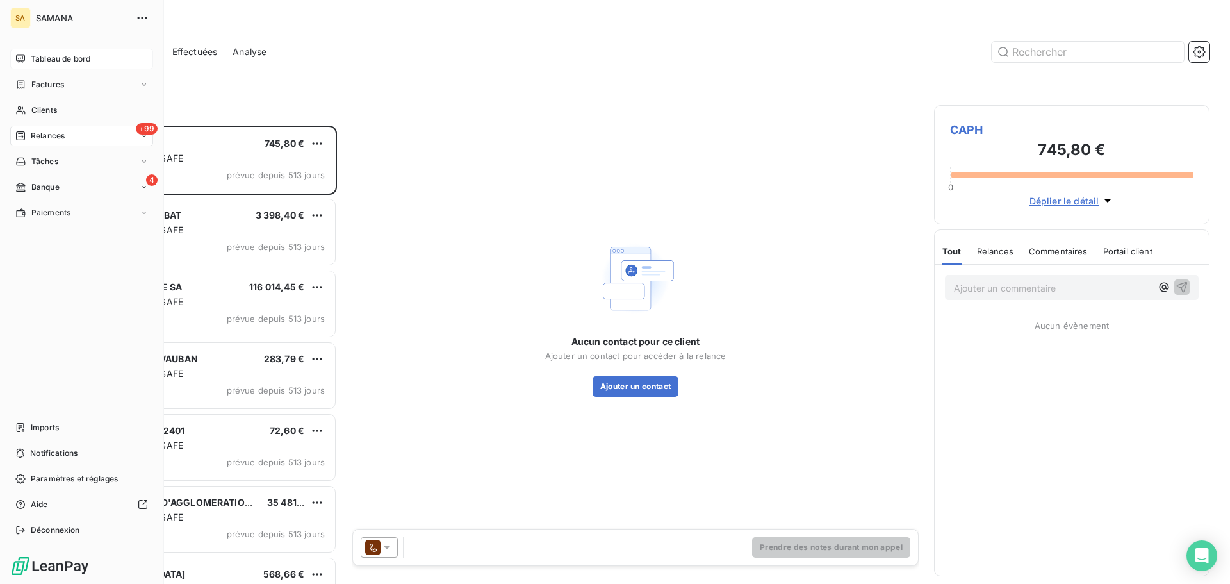
click at [52, 137] on span "Relances" at bounding box center [48, 136] width 34 height 12
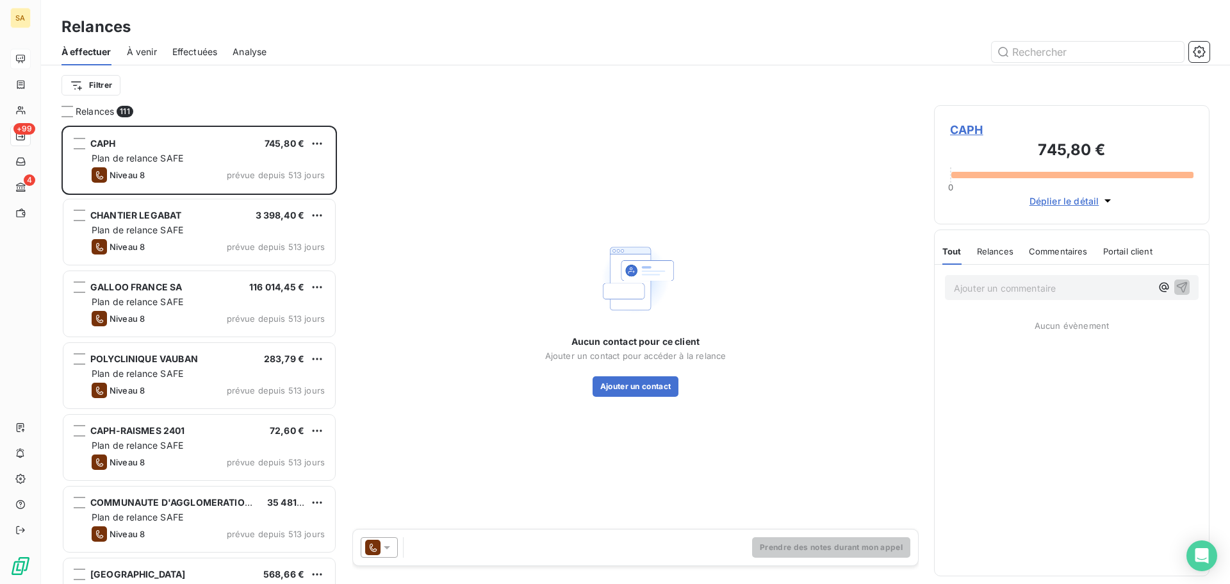
click at [142, 47] on span "À venir" at bounding box center [142, 52] width 30 height 13
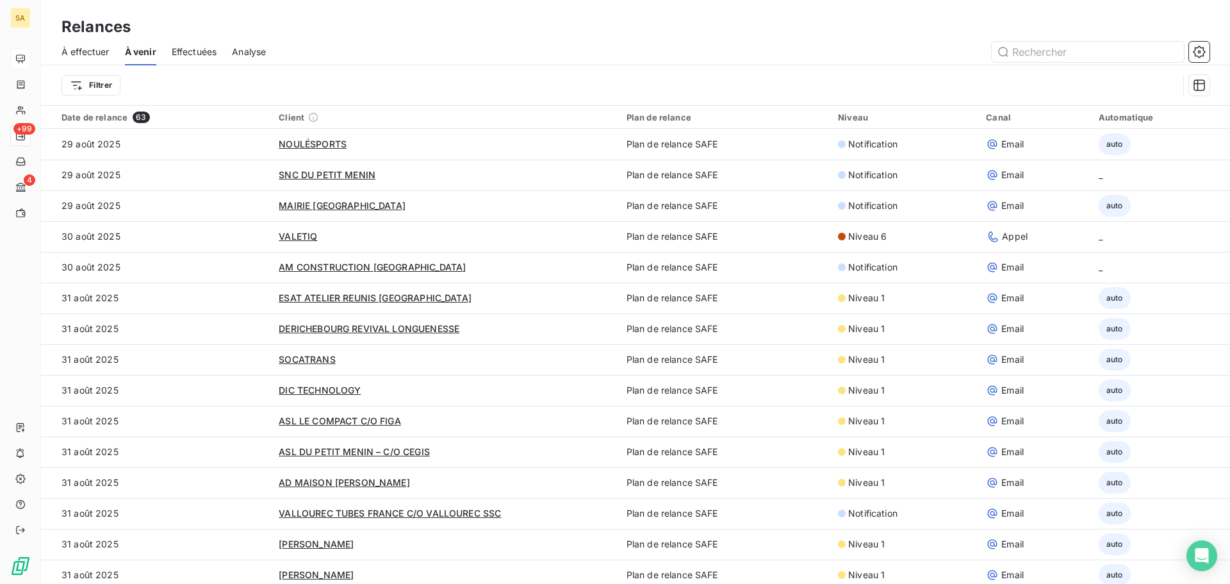
click at [189, 53] on span "Effectuées" at bounding box center [195, 52] width 46 height 13
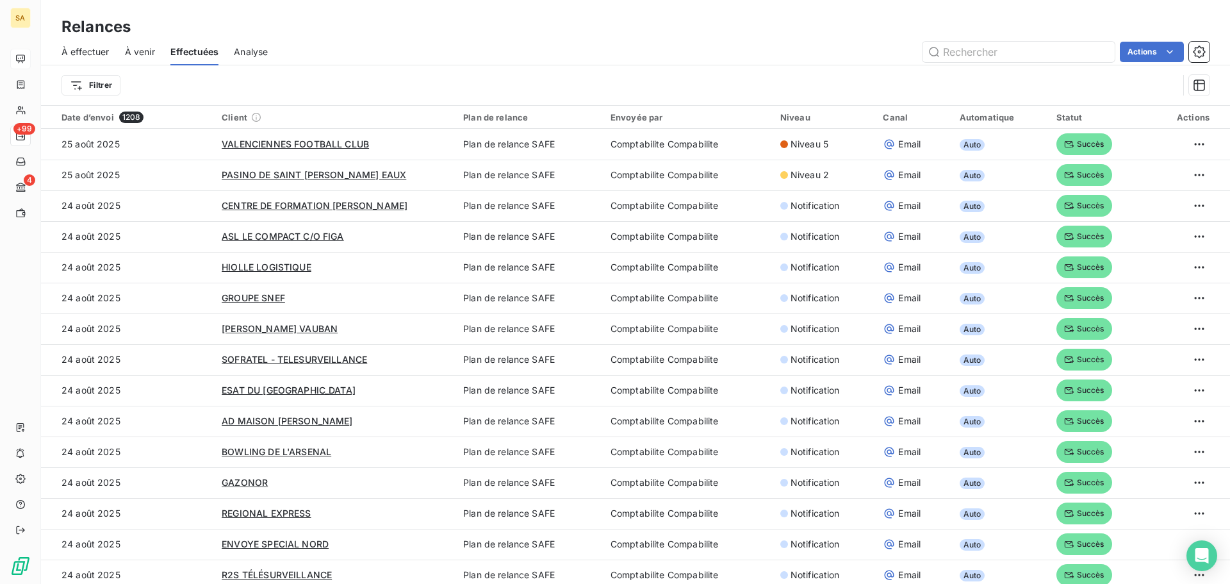
click at [92, 53] on span "À effectuer" at bounding box center [86, 52] width 48 height 13
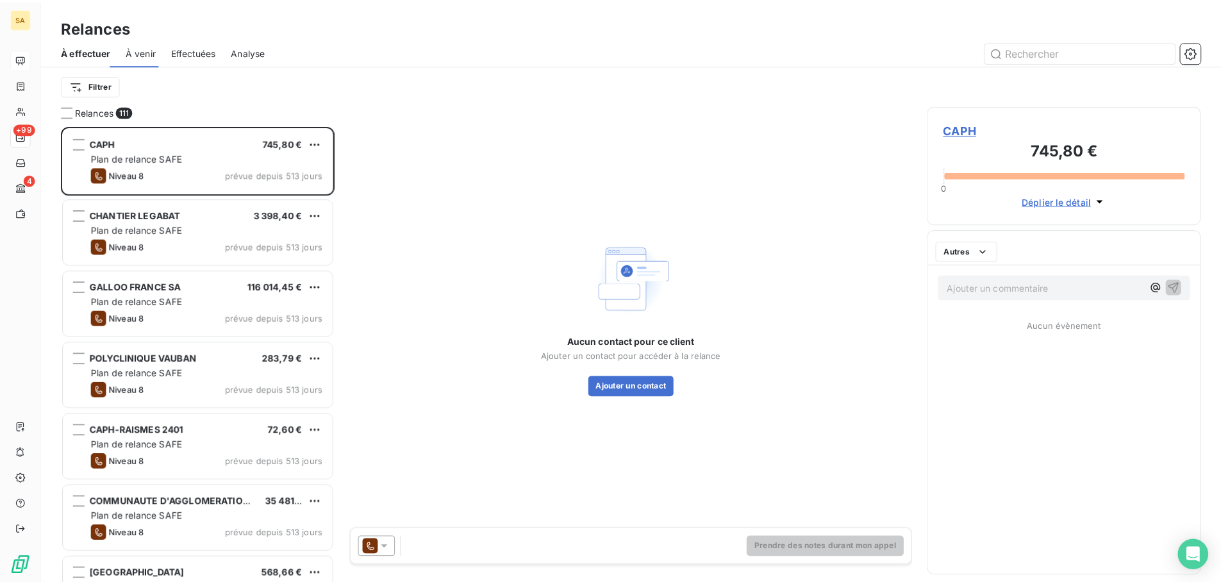
scroll to position [449, 266]
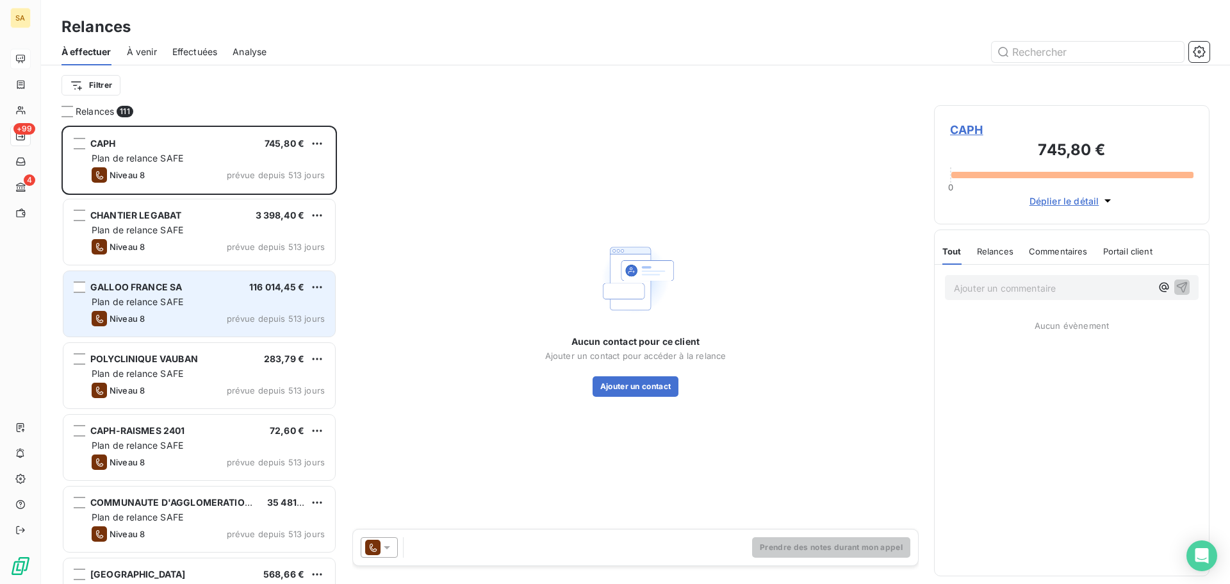
click at [189, 310] on div "GALLOO FRANCE SA 116 014,45 € Plan de relance SAFE Niveau 8 prévue depuis 513 j…" at bounding box center [199, 303] width 272 height 65
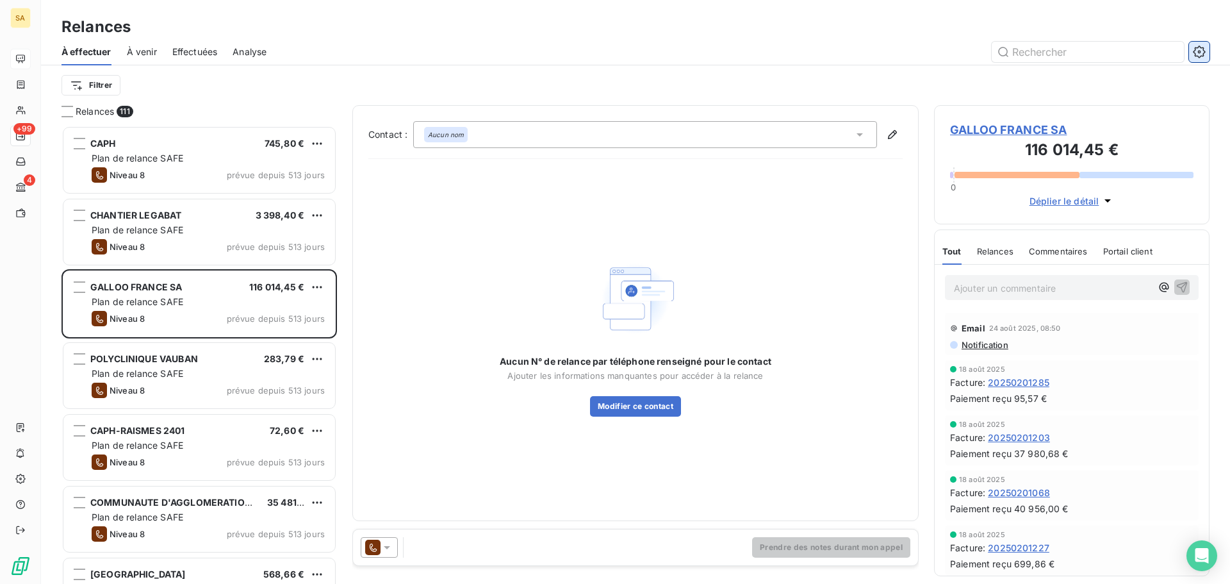
click at [1207, 47] on button "button" at bounding box center [1199, 52] width 21 height 21
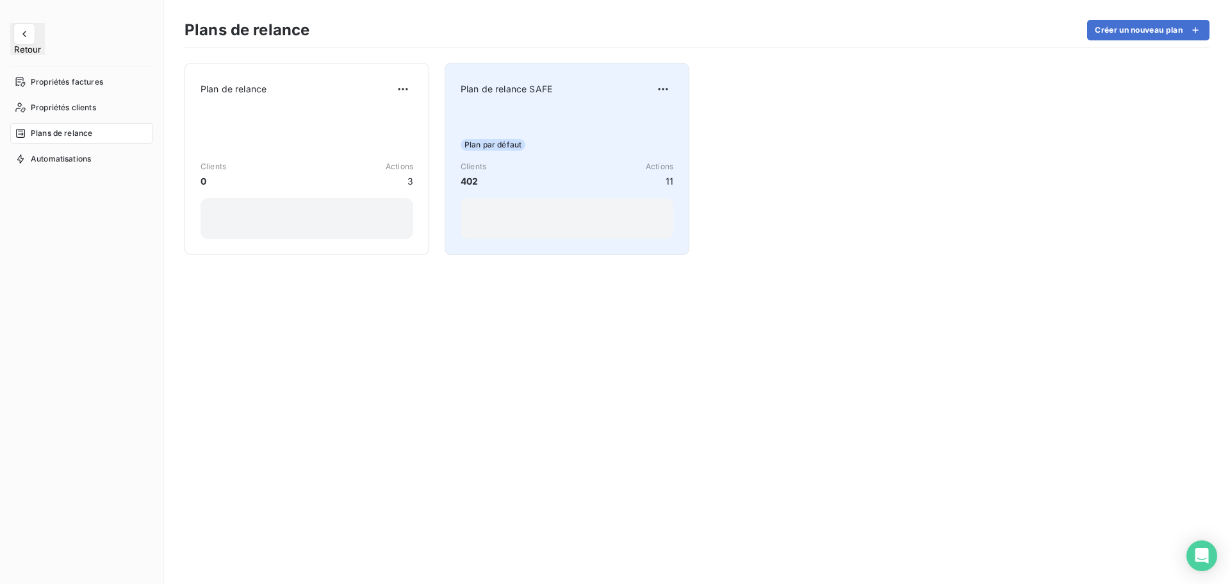
click at [593, 77] on div "Plan de relance SAFE Plan par défaut Clients 402 Actions 11" at bounding box center [567, 159] width 245 height 192
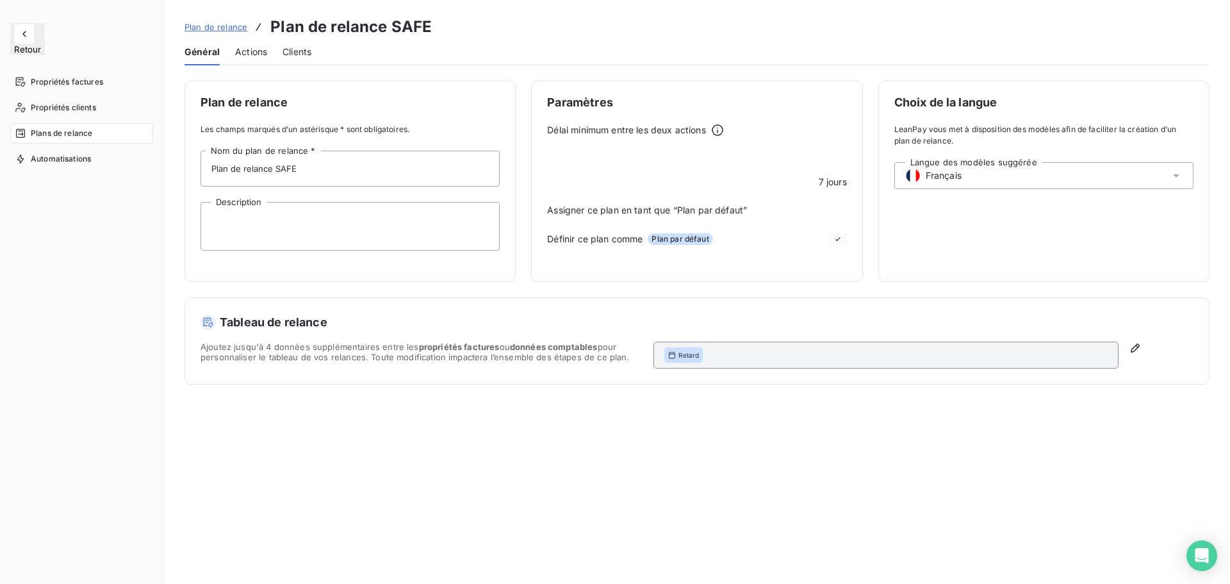
click at [254, 51] on span "Actions" at bounding box center [251, 52] width 32 height 13
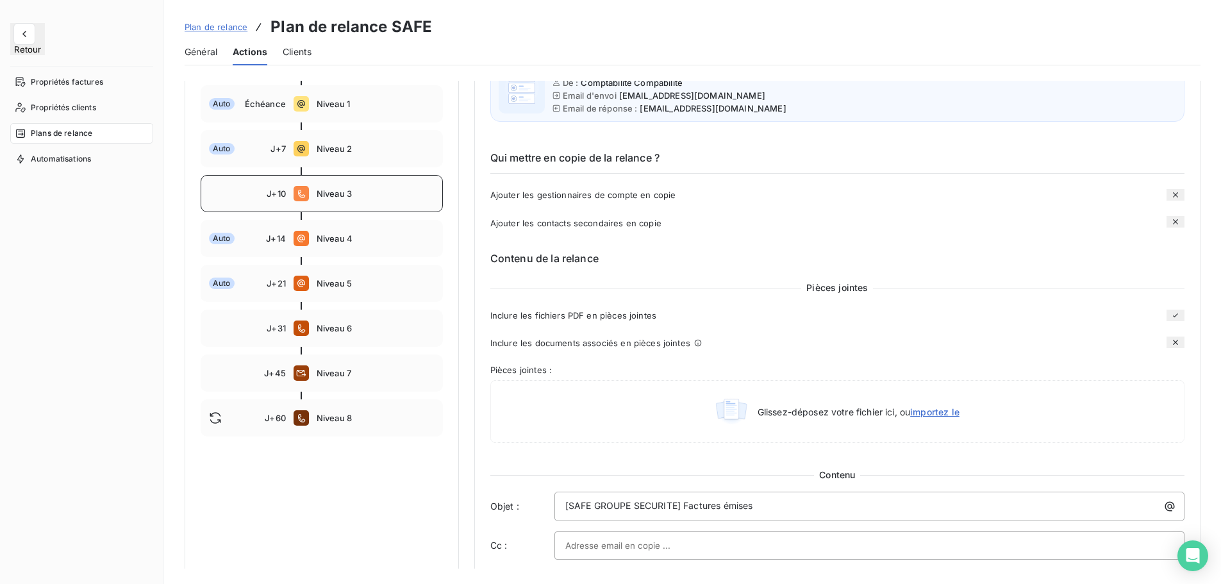
scroll to position [192, 0]
